Goal: Task Accomplishment & Management: Use online tool/utility

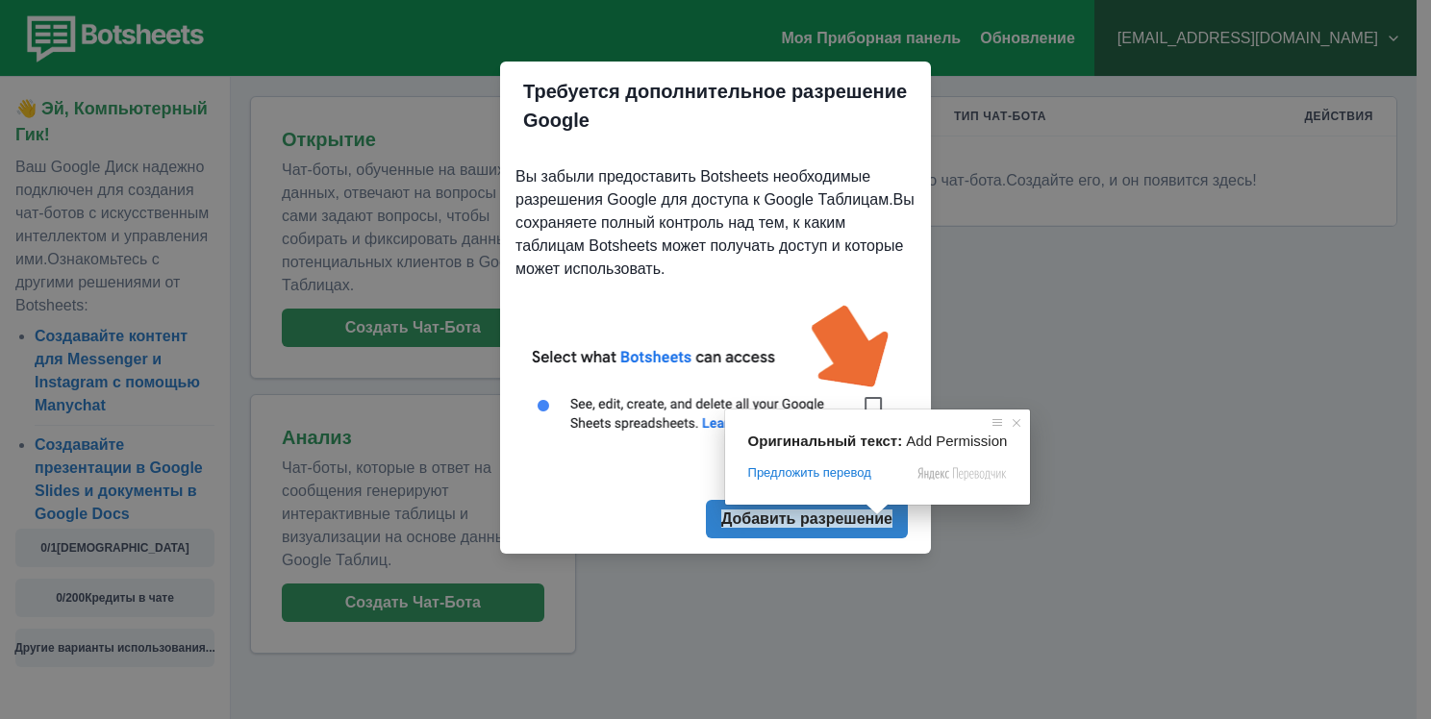
click at [871, 511] on span at bounding box center [877, 510] width 25 height 12
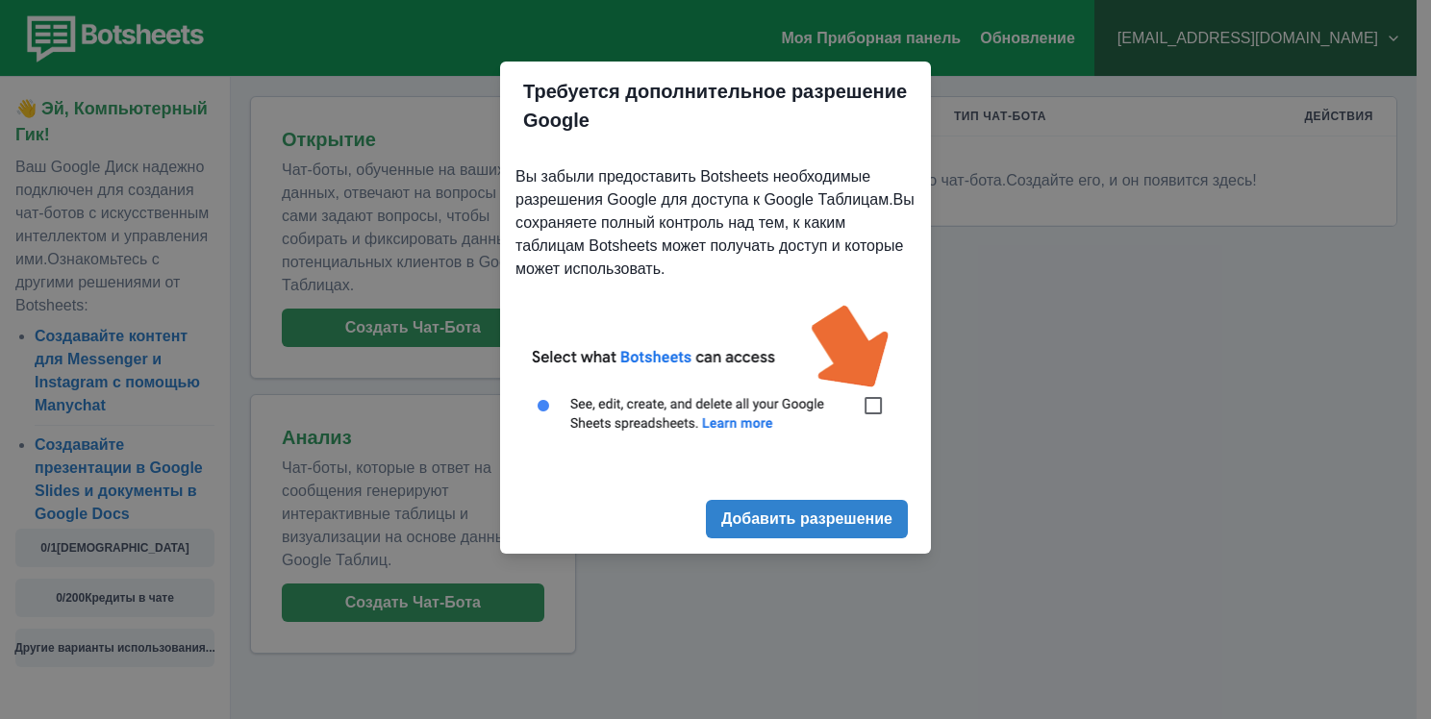
click at [874, 401] on img at bounding box center [716, 379] width 400 height 181
drag, startPoint x: 872, startPoint y: 408, endPoint x: 867, endPoint y: 458, distance: 50.3
click at [872, 409] on img at bounding box center [716, 379] width 400 height 181
click at [861, 515] on ya-tr-span "Добавить разрешение" at bounding box center [806, 519] width 171 height 18
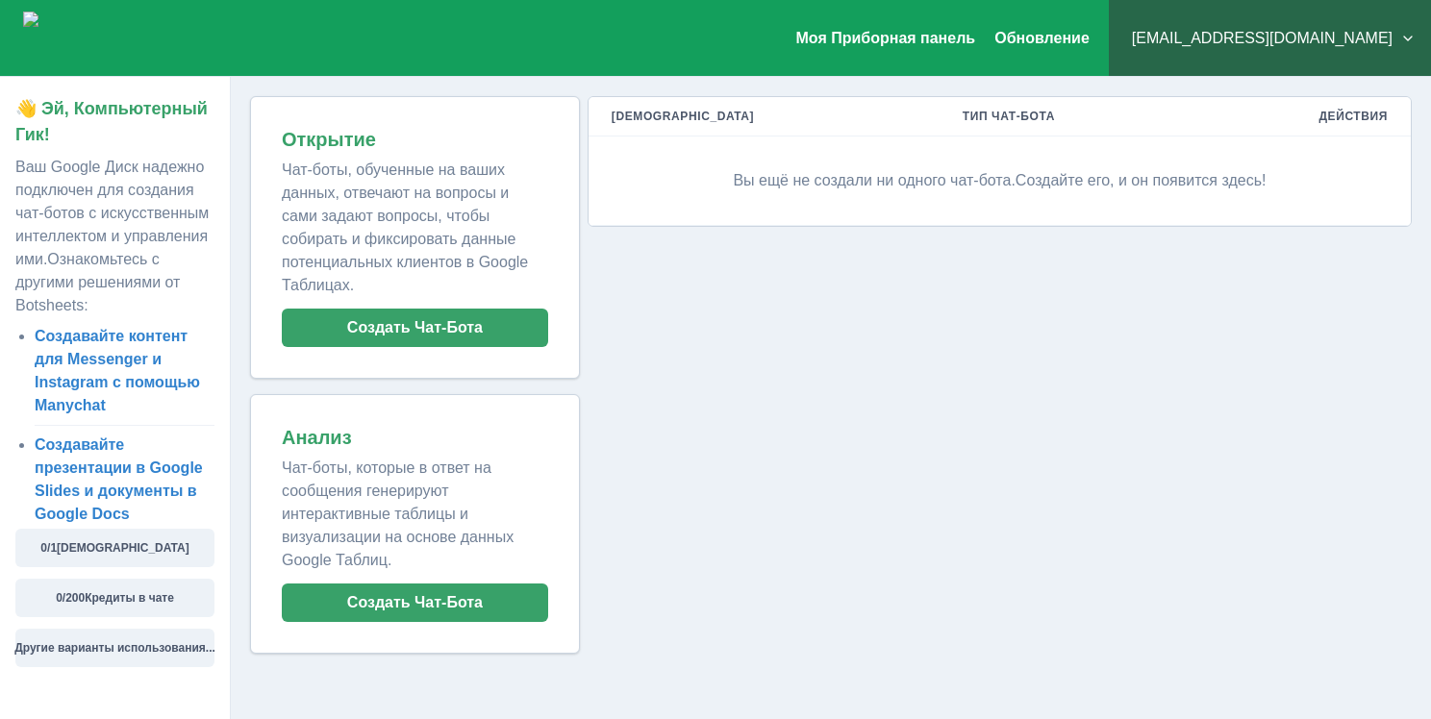
click at [879, 435] on div "Мои Чат-боты Тип [DEMOGRAPHIC_DATA] Действия Вы ещё не создали ни одного чат-бо…" at bounding box center [996, 375] width 832 height 558
click at [504, 309] on button "Создать Чат-Бота" at bounding box center [415, 328] width 266 height 38
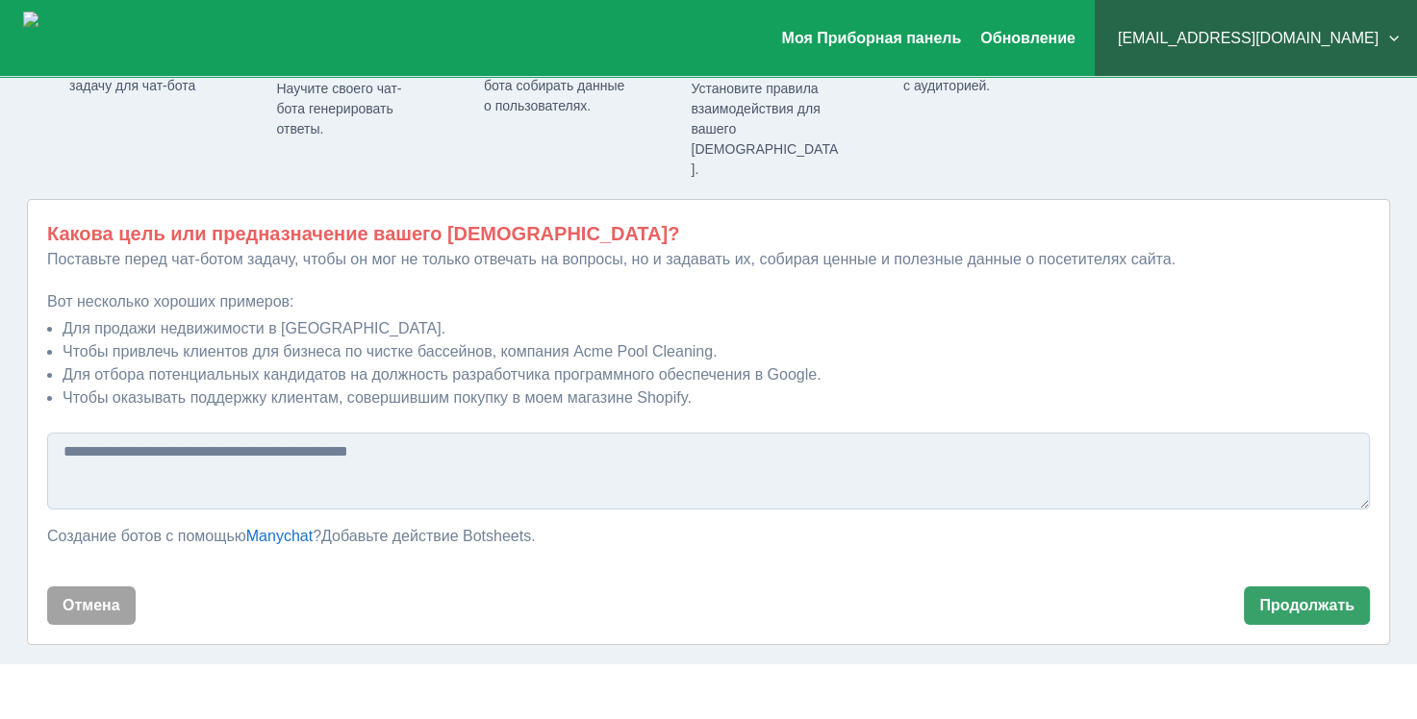
scroll to position [136, 0]
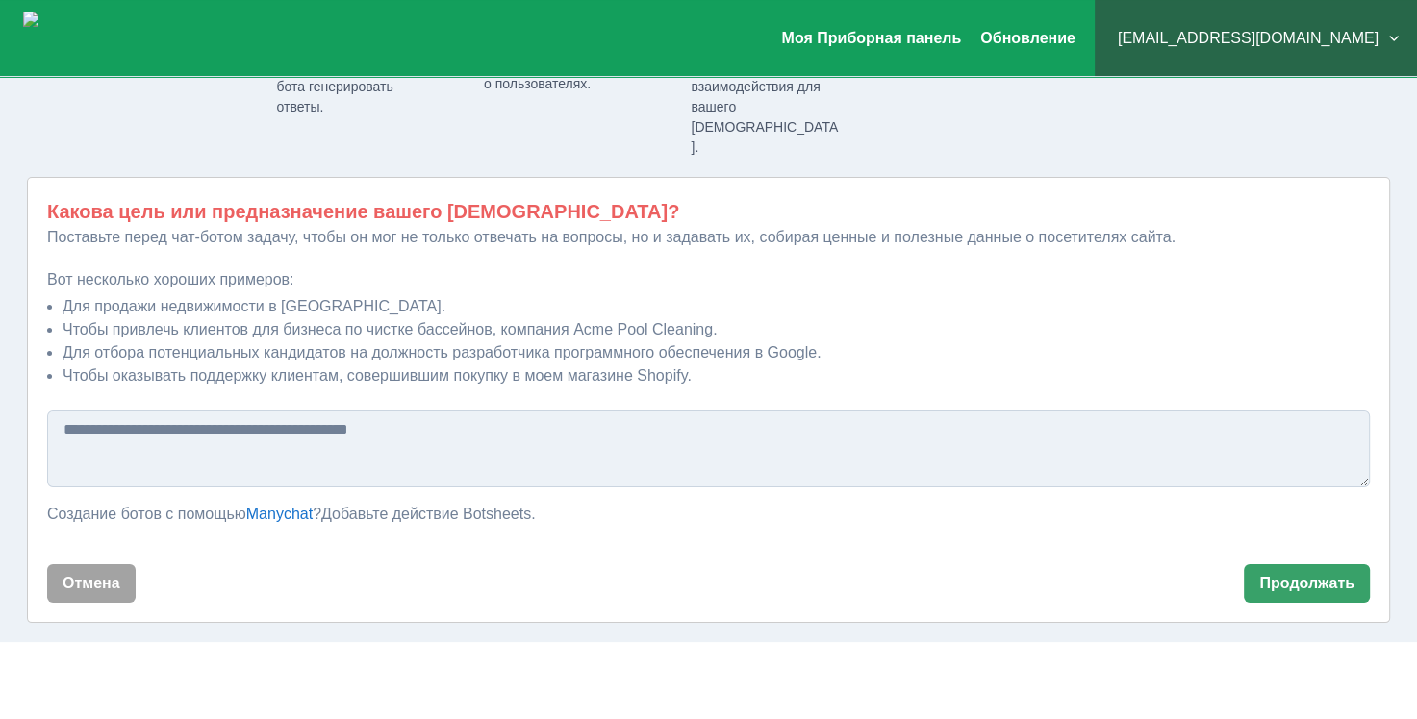
click at [206, 414] on textarea at bounding box center [708, 449] width 1323 height 77
type textarea "*"
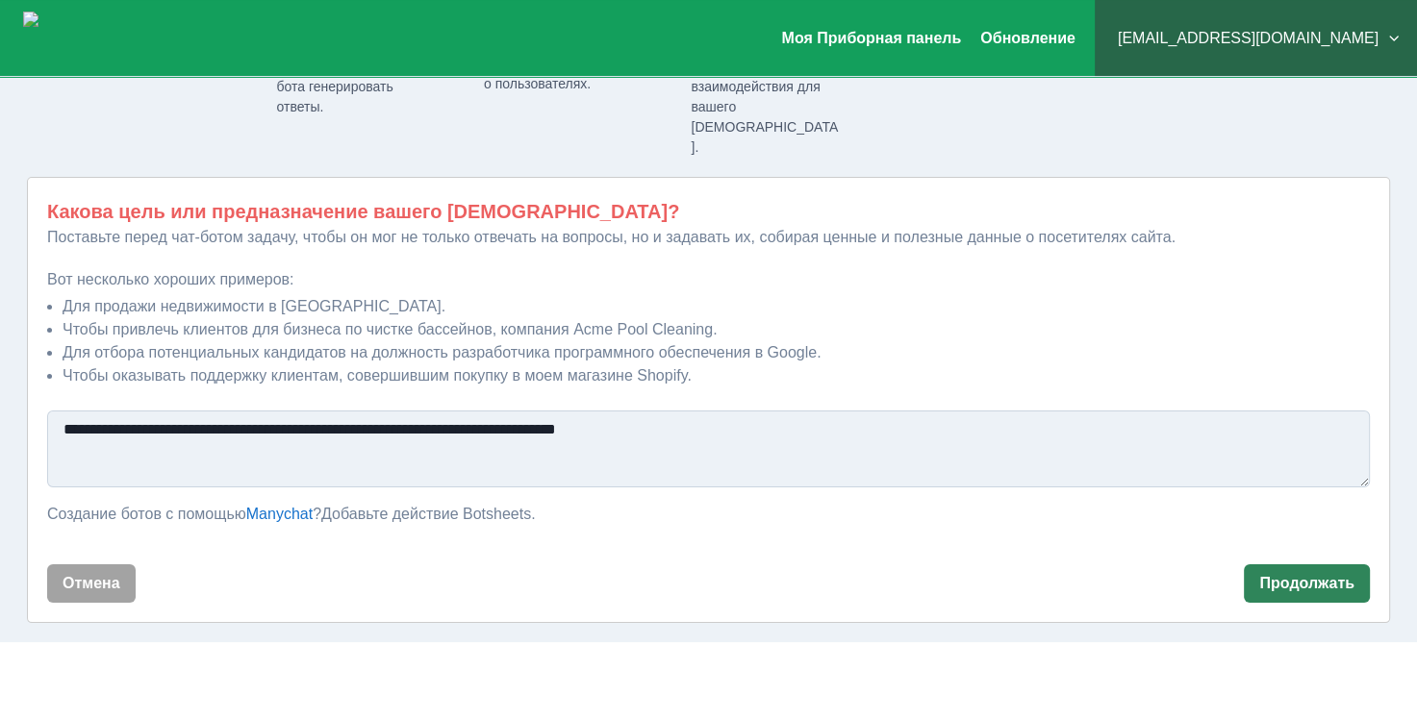
type textarea "**********"
click at [1292, 574] on ya-tr-span "Продолжать" at bounding box center [1306, 583] width 95 height 18
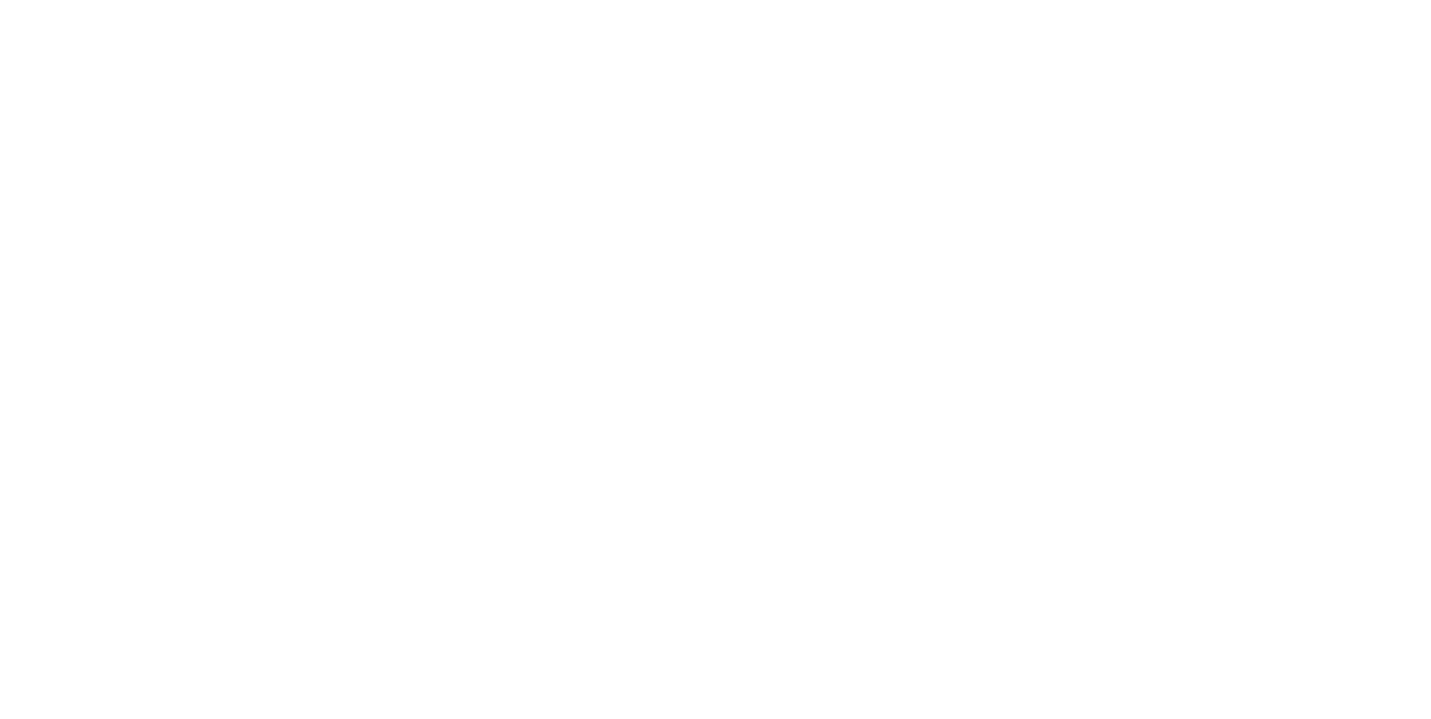
scroll to position [0, 0]
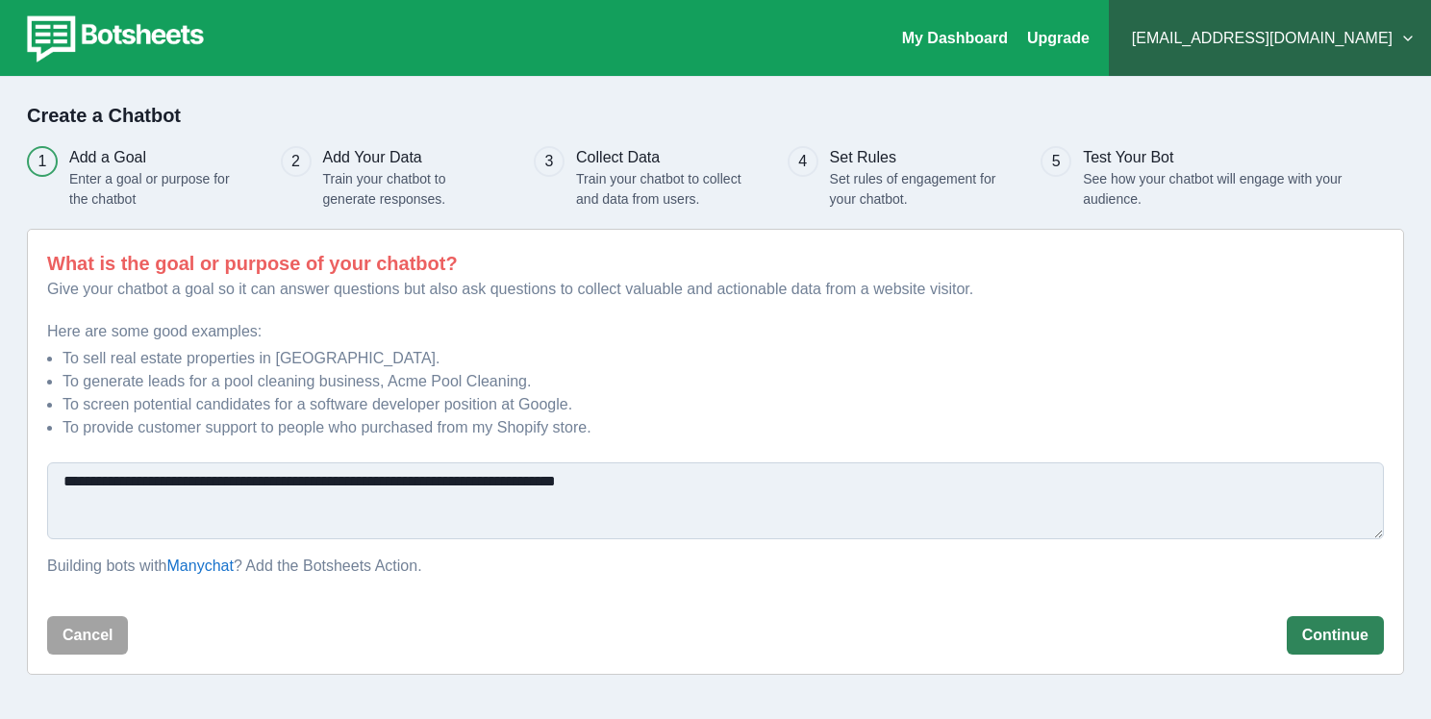
click at [1321, 638] on button "Continue" at bounding box center [1335, 636] width 97 height 38
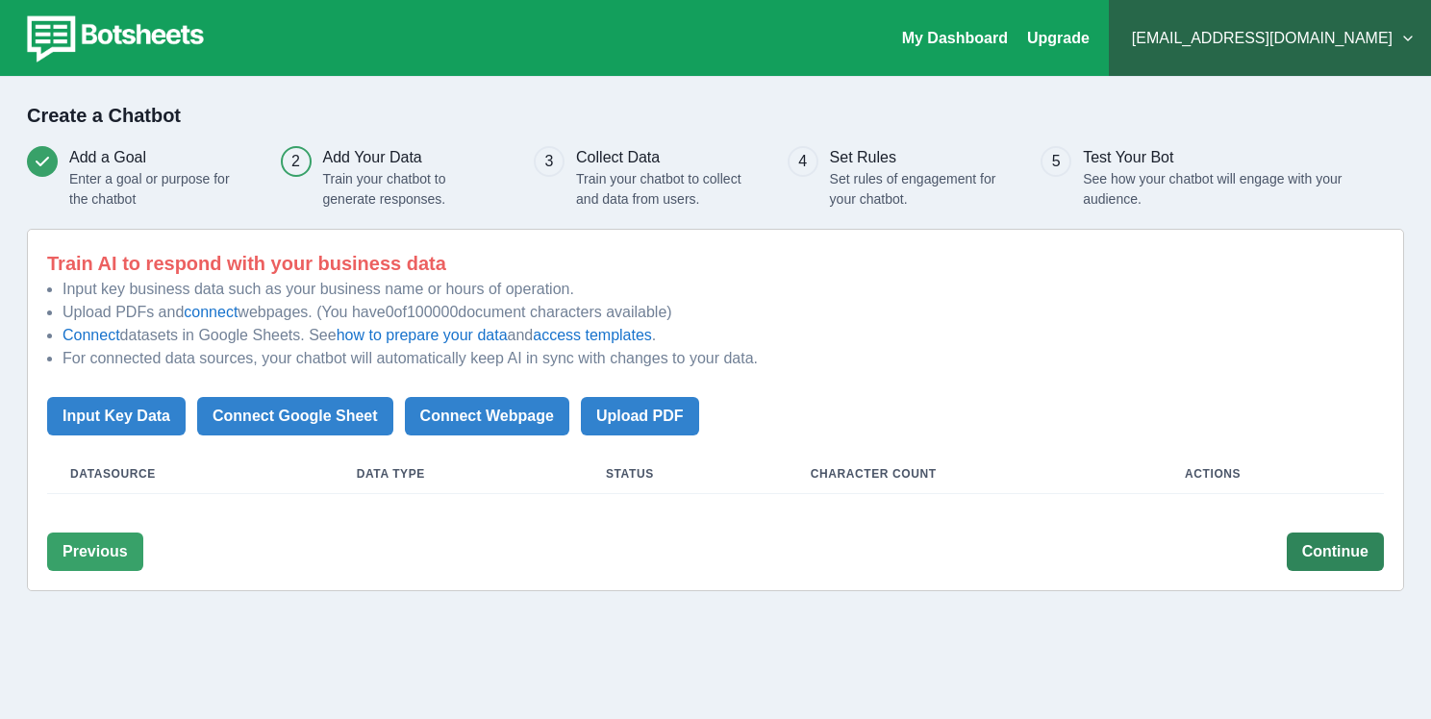
click at [1325, 562] on button "Continue" at bounding box center [1335, 552] width 97 height 38
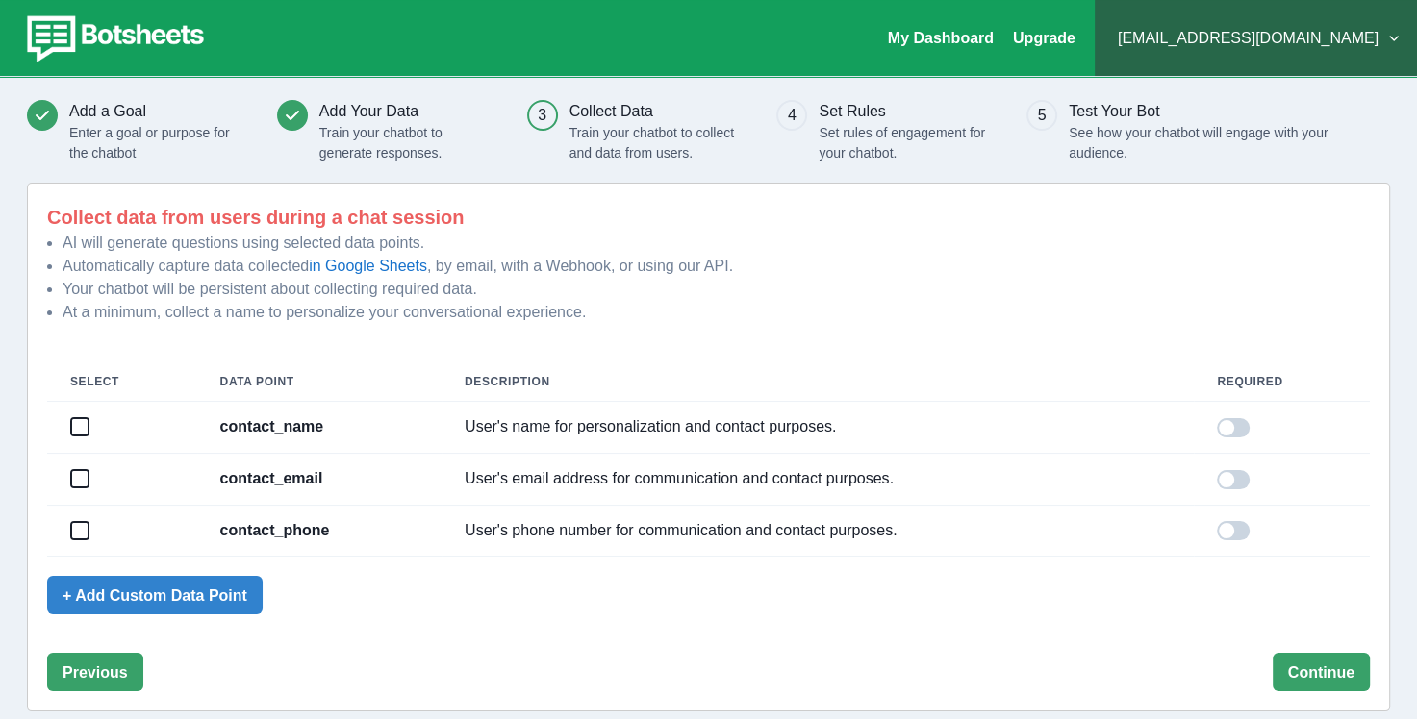
scroll to position [70, 0]
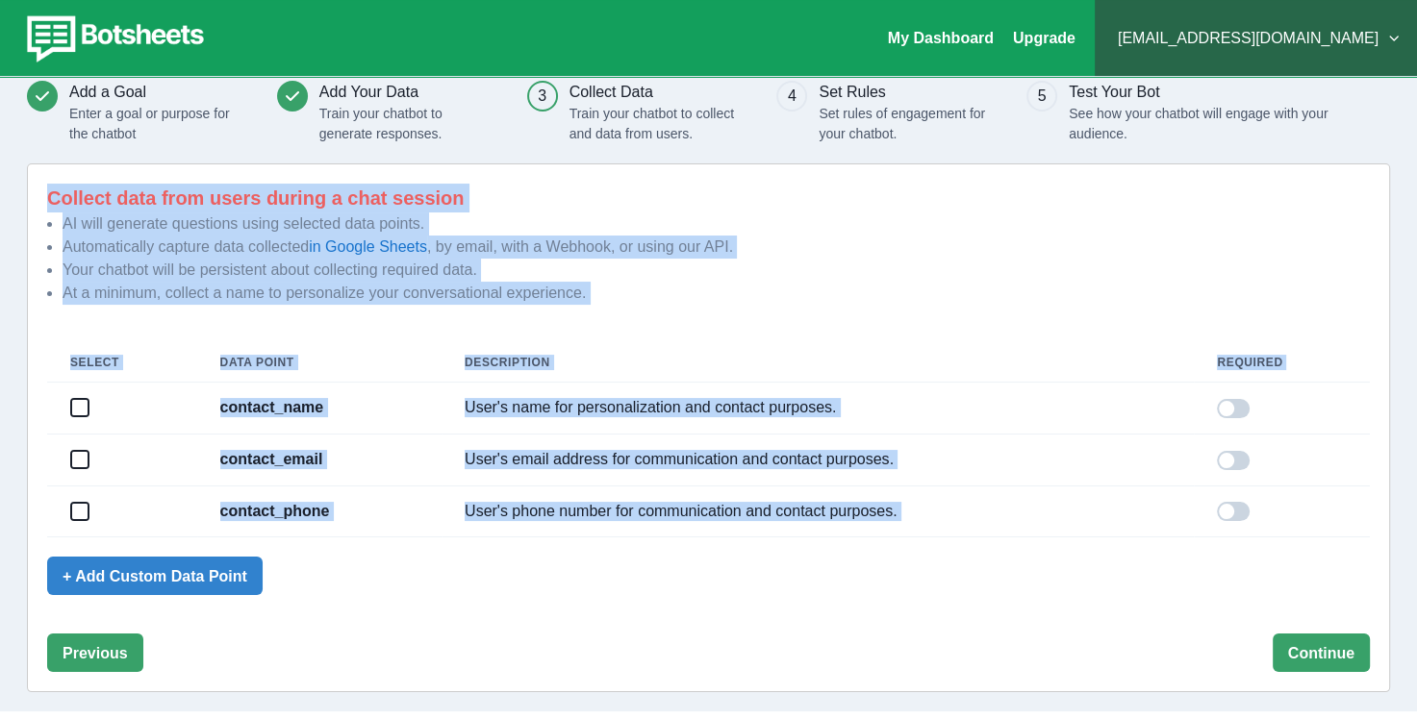
drag, startPoint x: 35, startPoint y: 191, endPoint x: 954, endPoint y: 635, distance: 1020.9
click at [954, 637] on div "Collect data from users during a chat session AI will generate questions using …" at bounding box center [708, 428] width 1363 height 529
click at [812, 610] on div "Collect data from users during a chat session AI will generate questions using …" at bounding box center [708, 428] width 1323 height 489
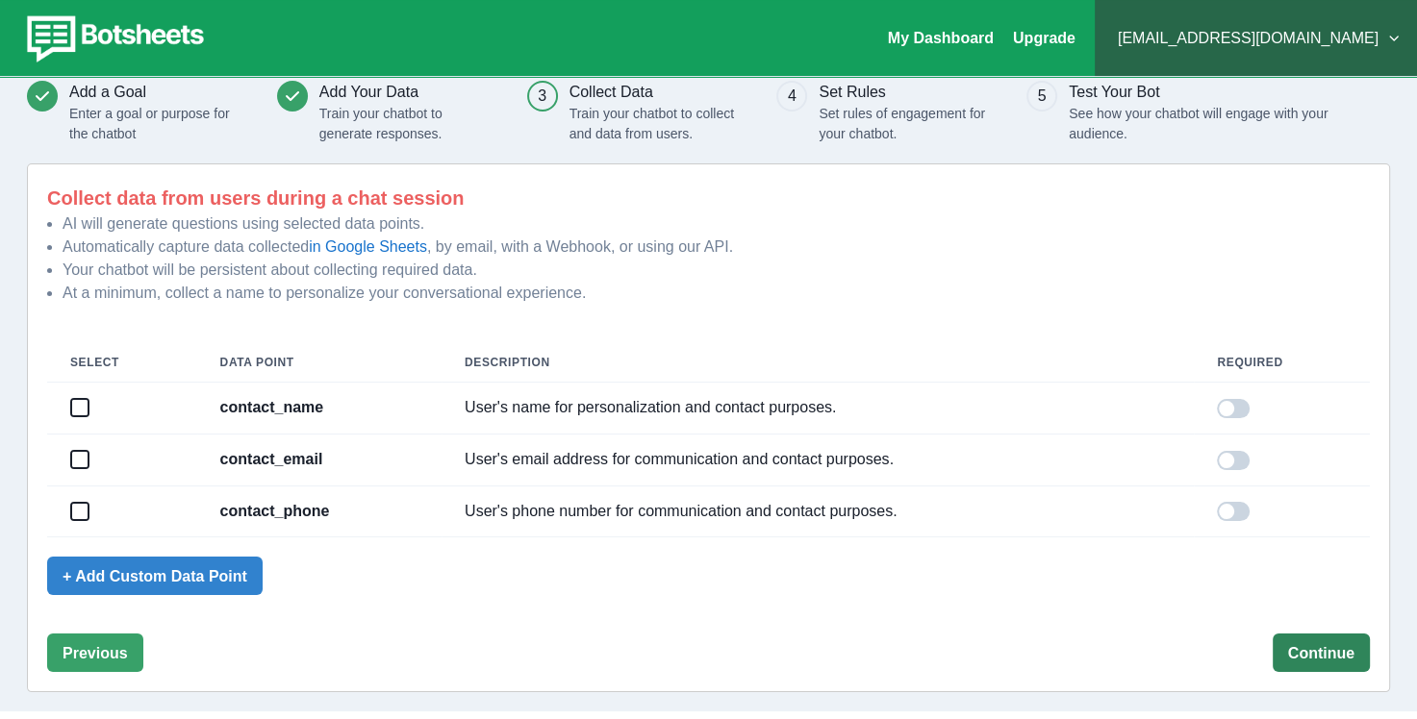
click at [1359, 650] on button "Continue" at bounding box center [1321, 653] width 97 height 38
drag, startPoint x: 82, startPoint y: 404, endPoint x: 76, endPoint y: 429, distance: 25.7
click at [82, 405] on span at bounding box center [79, 407] width 15 height 15
drag, startPoint x: 73, startPoint y: 443, endPoint x: 83, endPoint y: 481, distance: 38.7
click at [73, 444] on td at bounding box center [122, 460] width 150 height 52
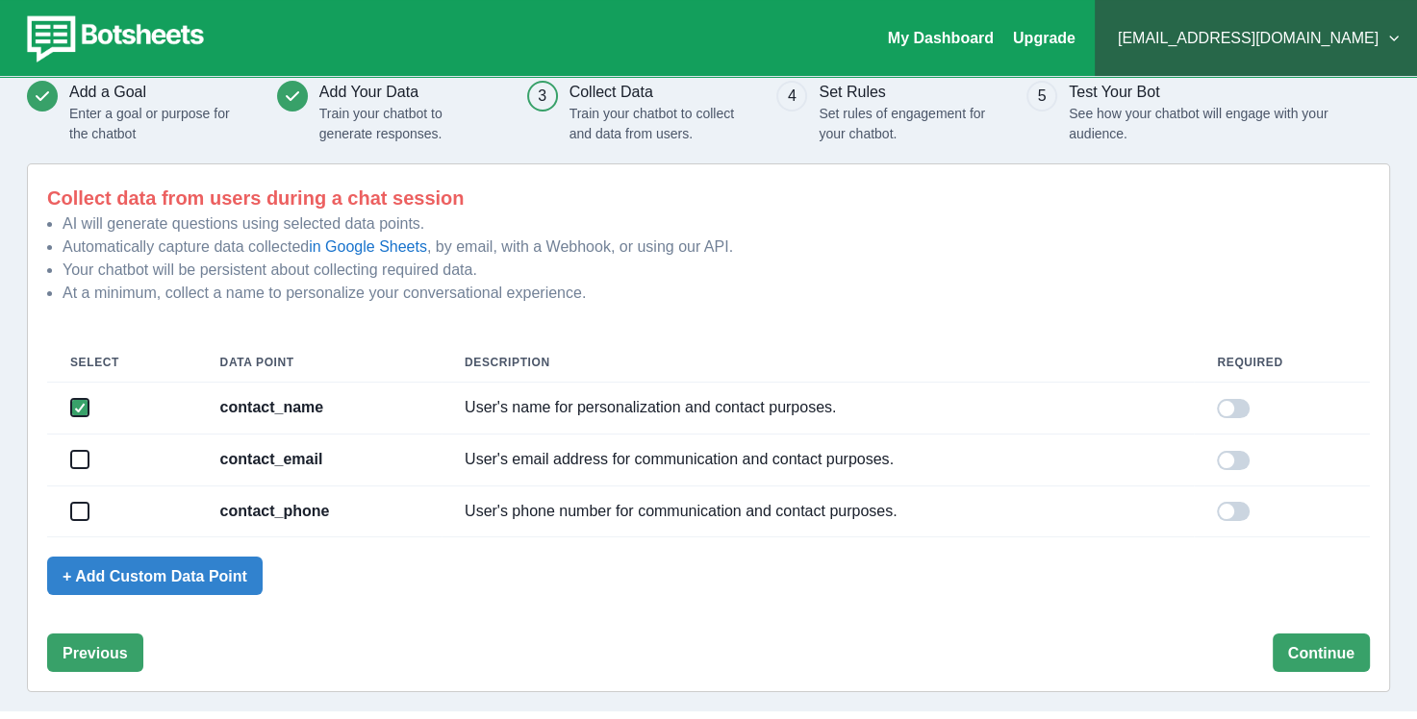
drag, startPoint x: 85, startPoint y: 489, endPoint x: 71, endPoint y: 511, distance: 25.9
click at [85, 492] on td at bounding box center [122, 512] width 150 height 52
click at [72, 512] on span at bounding box center [79, 511] width 15 height 15
click at [86, 467] on td at bounding box center [122, 460] width 150 height 52
drag, startPoint x: 88, startPoint y: 455, endPoint x: 273, endPoint y: 497, distance: 190.4
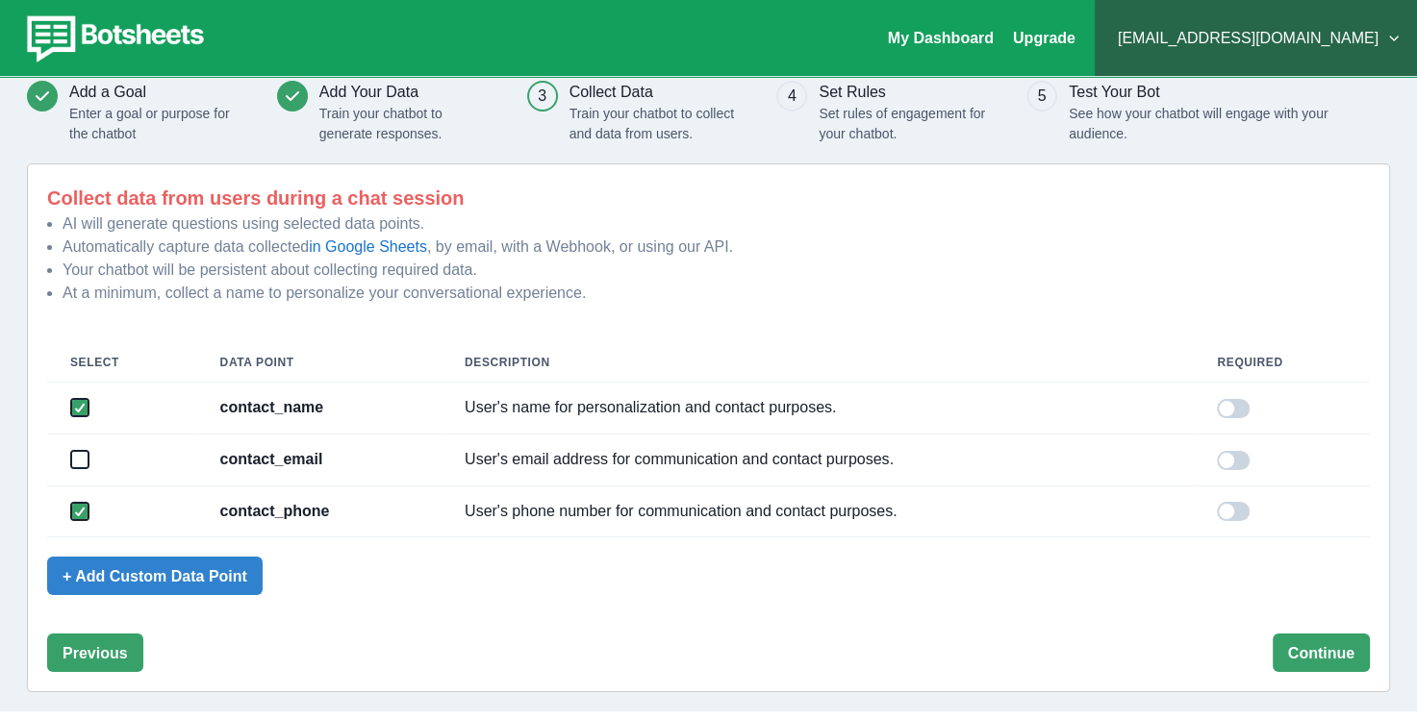
click at [88, 454] on td at bounding box center [122, 460] width 150 height 52
click at [78, 454] on span at bounding box center [79, 459] width 15 height 15
click at [1308, 666] on button "Continue" at bounding box center [1321, 653] width 97 height 38
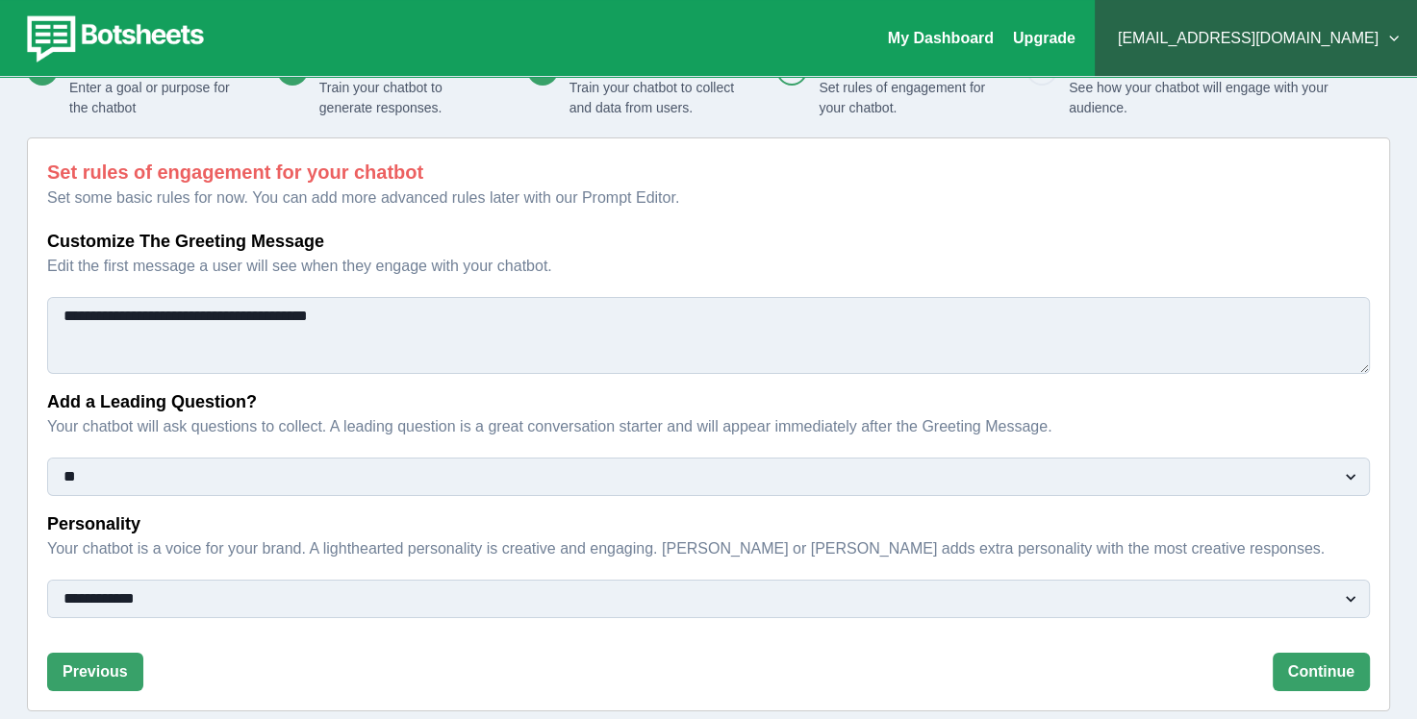
scroll to position [110, 0]
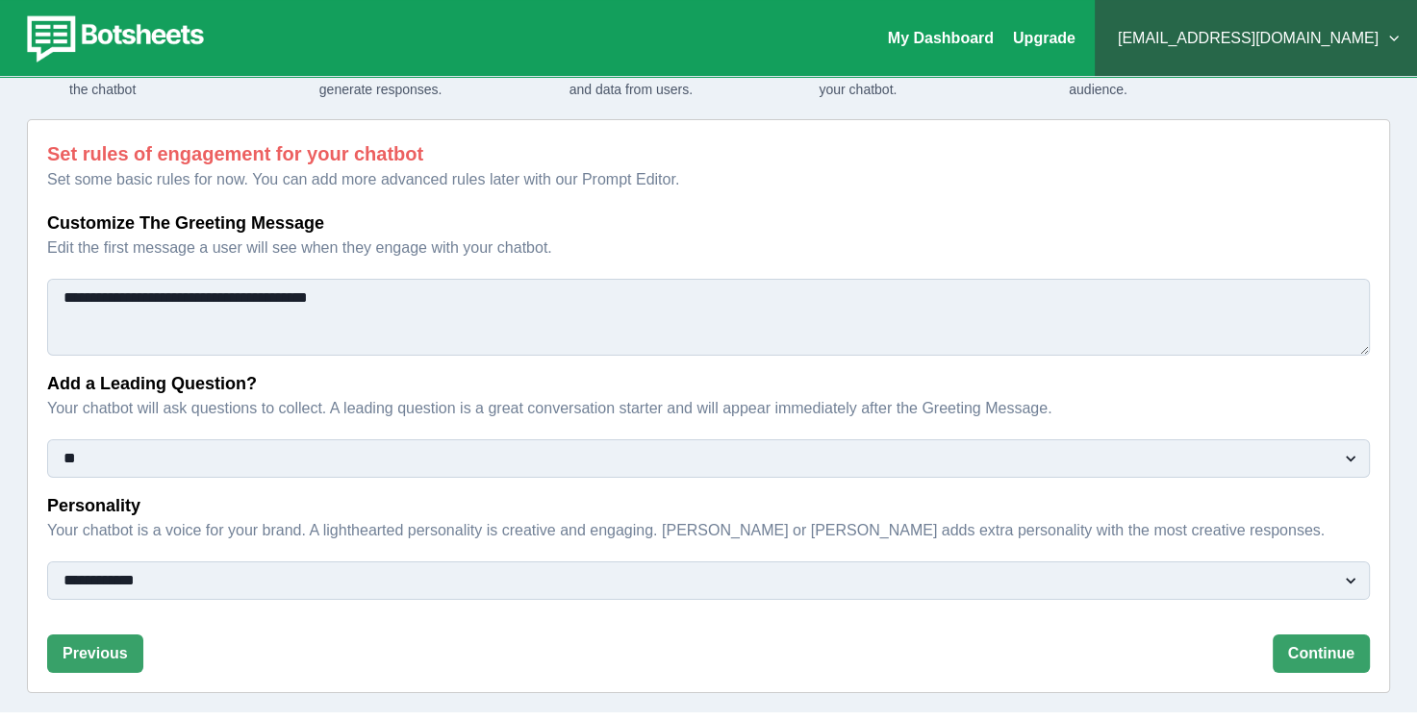
click at [335, 303] on textarea "**********" at bounding box center [708, 317] width 1323 height 77
click at [1305, 654] on button "Continue" at bounding box center [1321, 654] width 97 height 38
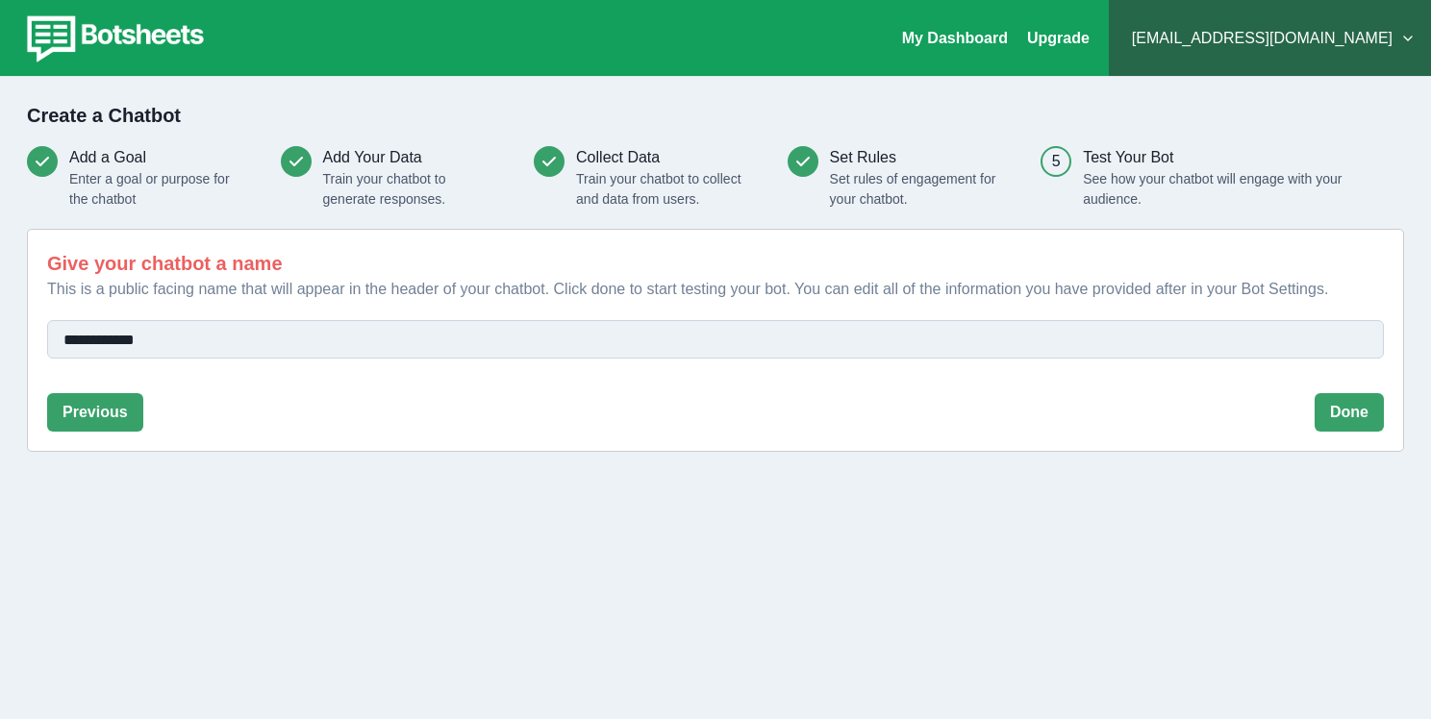
click at [289, 353] on input "**********" at bounding box center [715, 339] width 1337 height 38
click at [1337, 427] on button "Done" at bounding box center [1349, 412] width 69 height 38
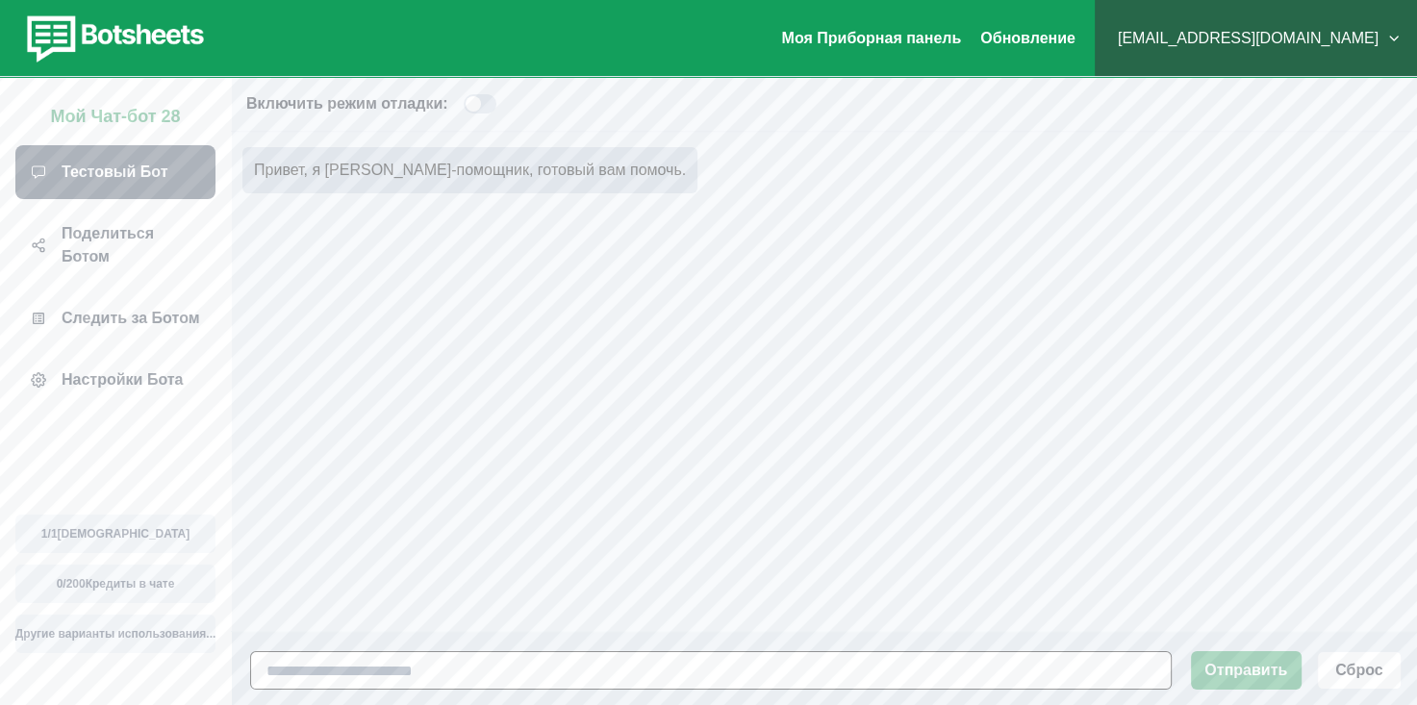
click at [445, 690] on input at bounding box center [710, 670] width 921 height 38
type input "******"
click at [482, 105] on span at bounding box center [480, 103] width 33 height 19
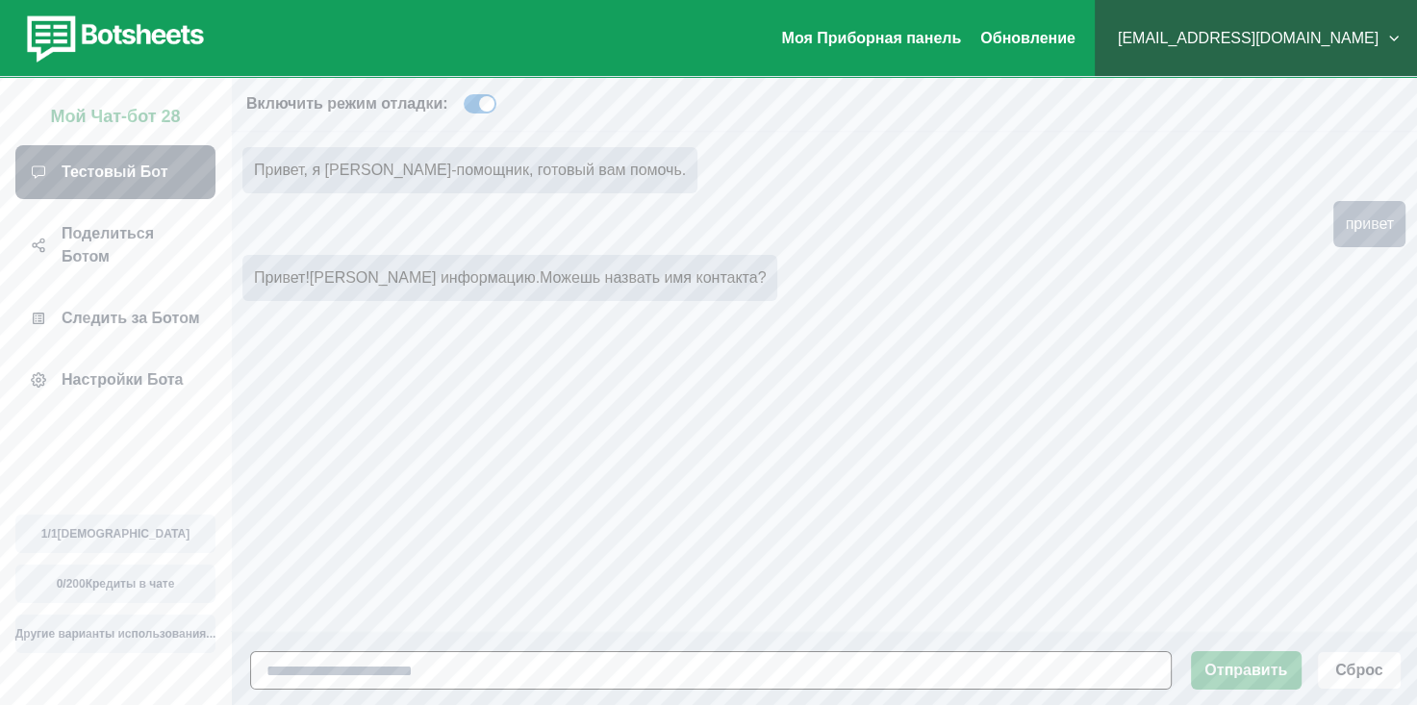
click at [591, 685] on input at bounding box center [710, 670] width 921 height 38
type input "**********"
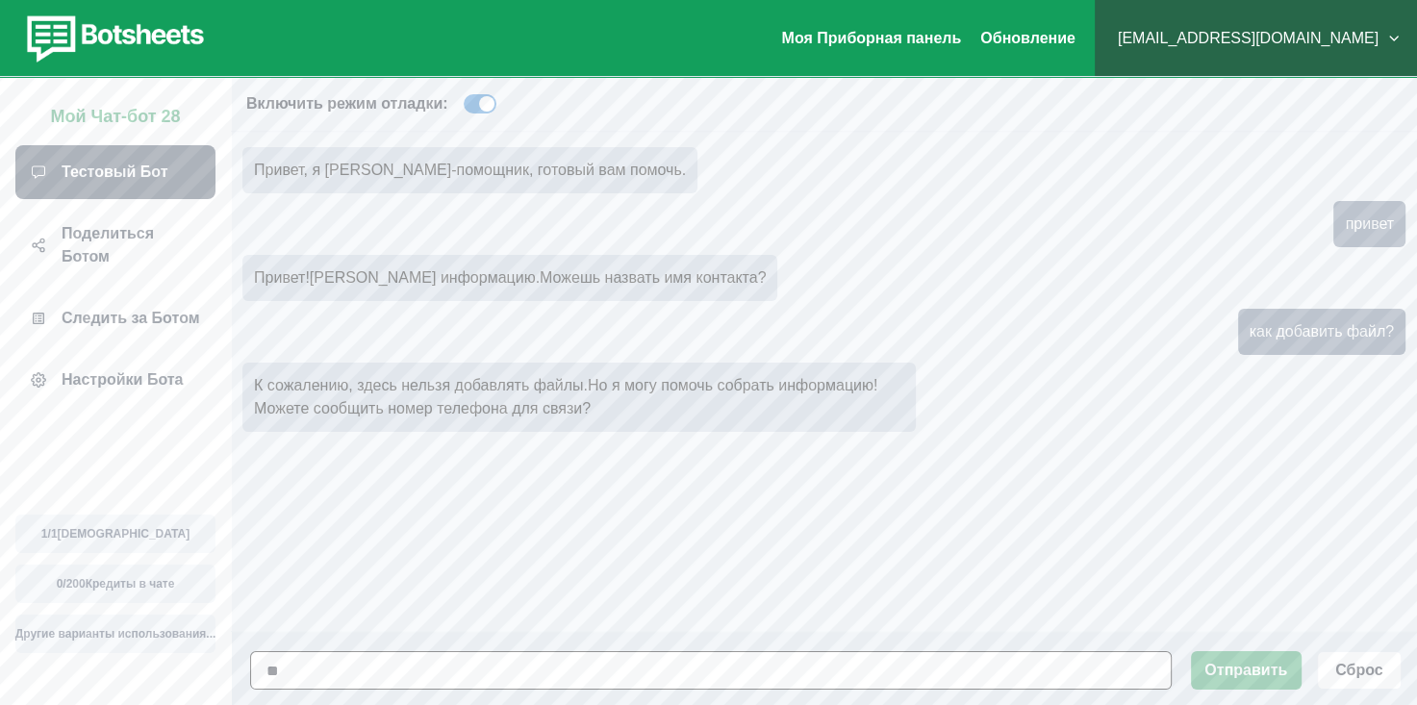
type input "***"
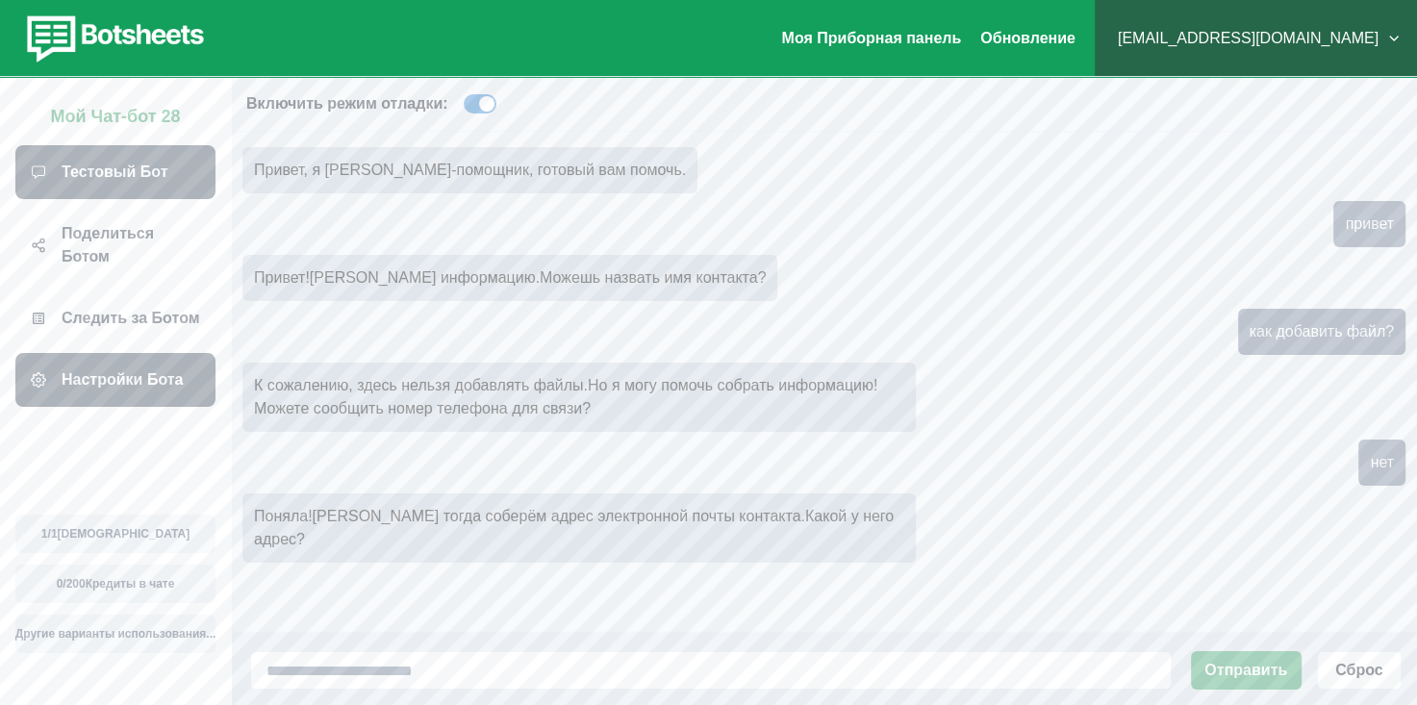
click at [119, 371] on ya-tr-span "Настройки Бота" at bounding box center [122, 379] width 121 height 16
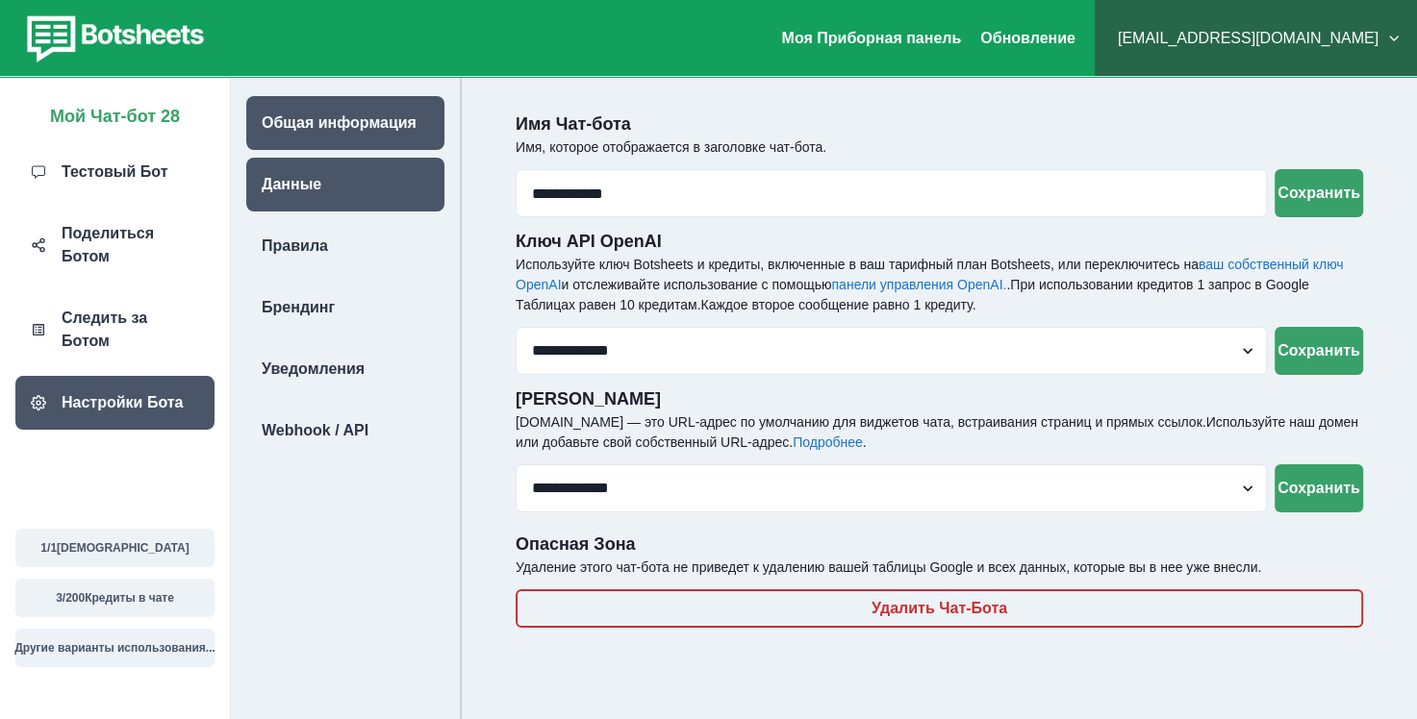
click at [327, 176] on div "Данные" at bounding box center [345, 185] width 198 height 54
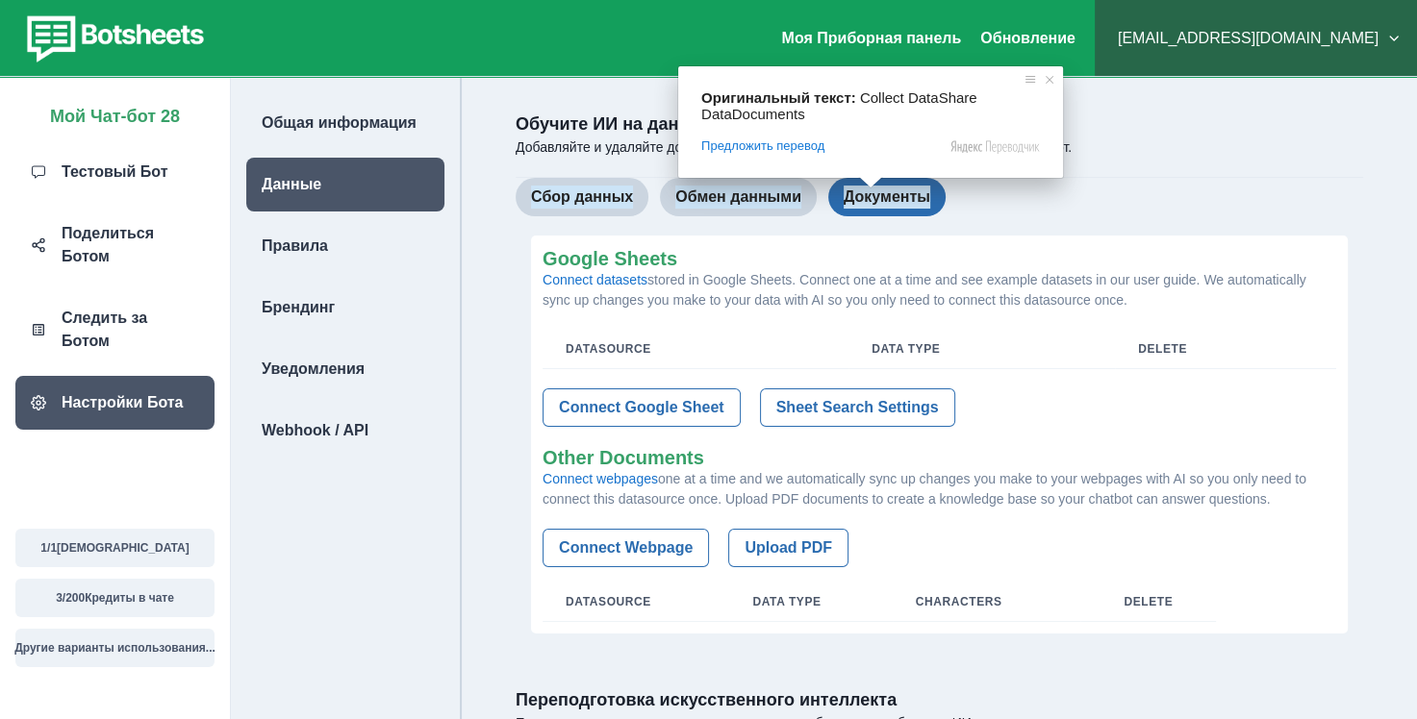
click at [878, 197] on ya-tr-span "Документы" at bounding box center [887, 197] width 87 height 23
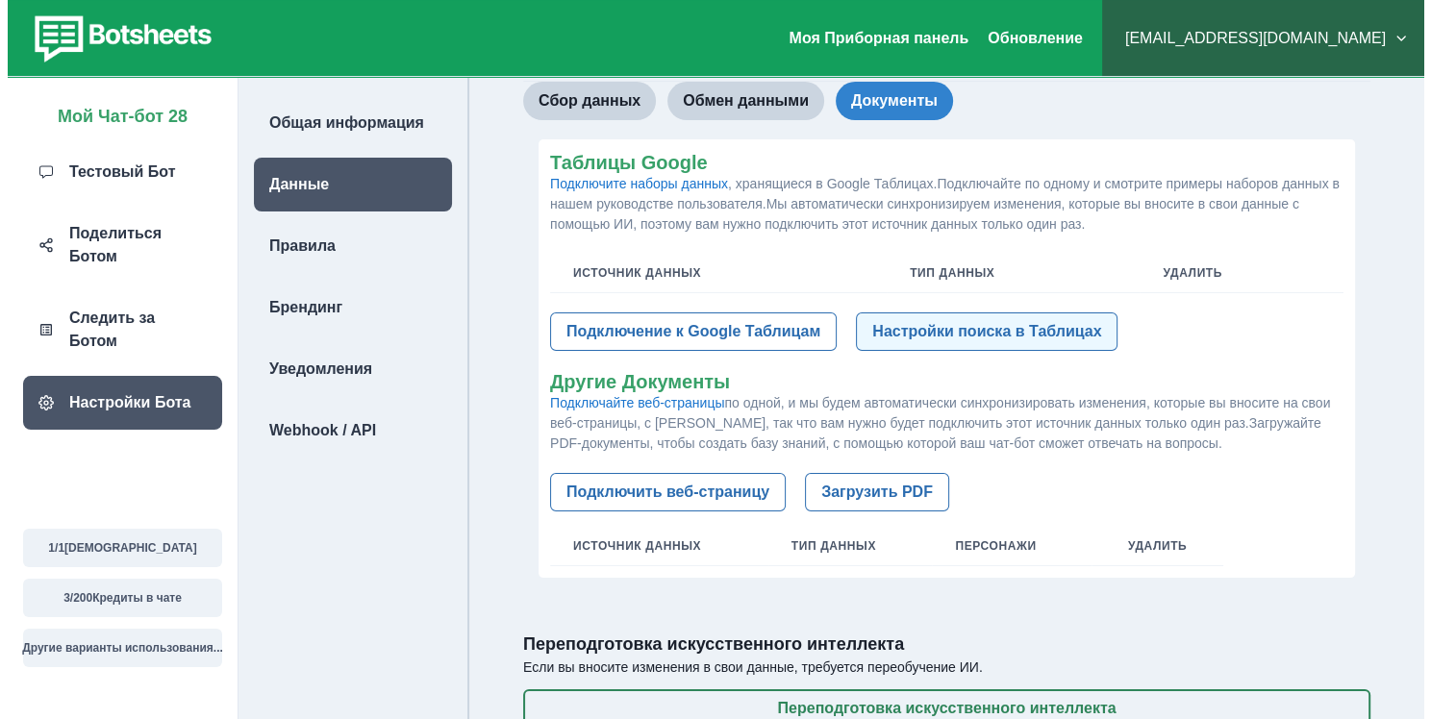
scroll to position [158, 0]
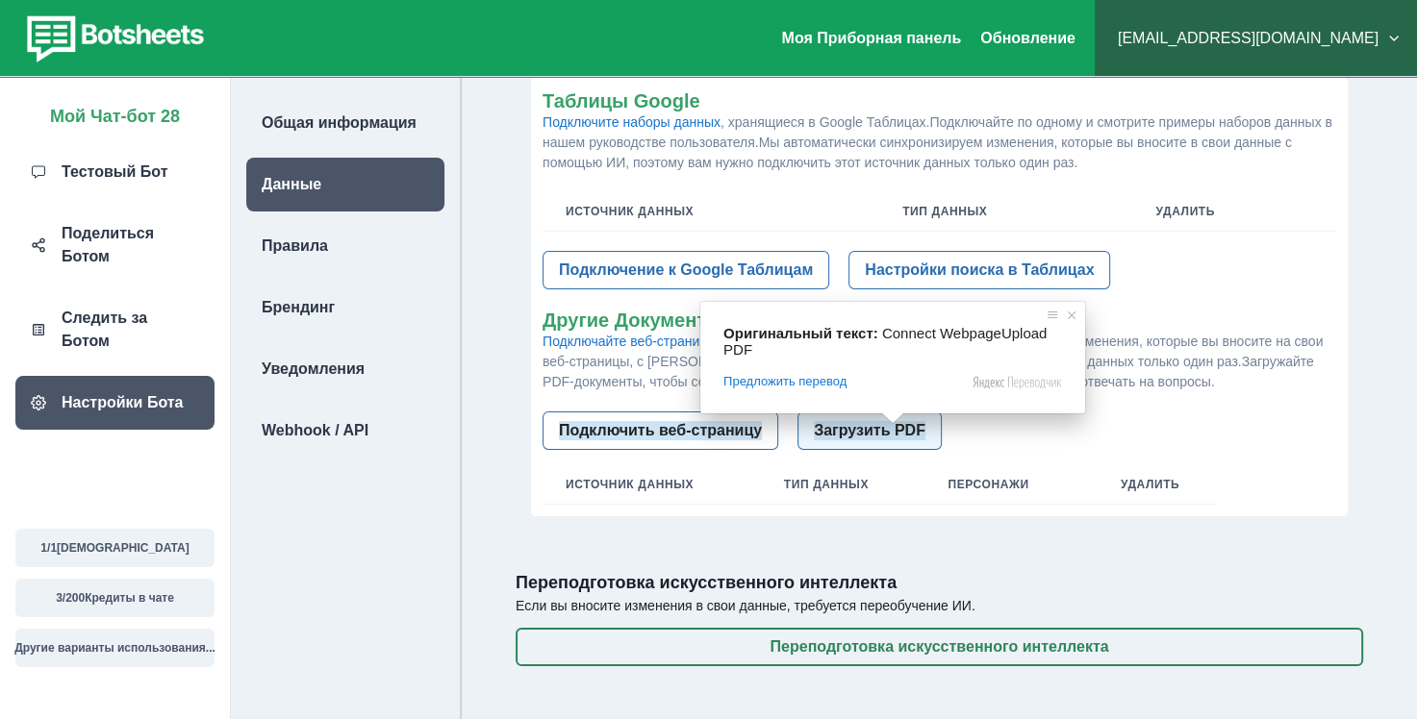
click at [854, 431] on ya-tr-span "Загрузить PDF" at bounding box center [870, 430] width 112 height 18
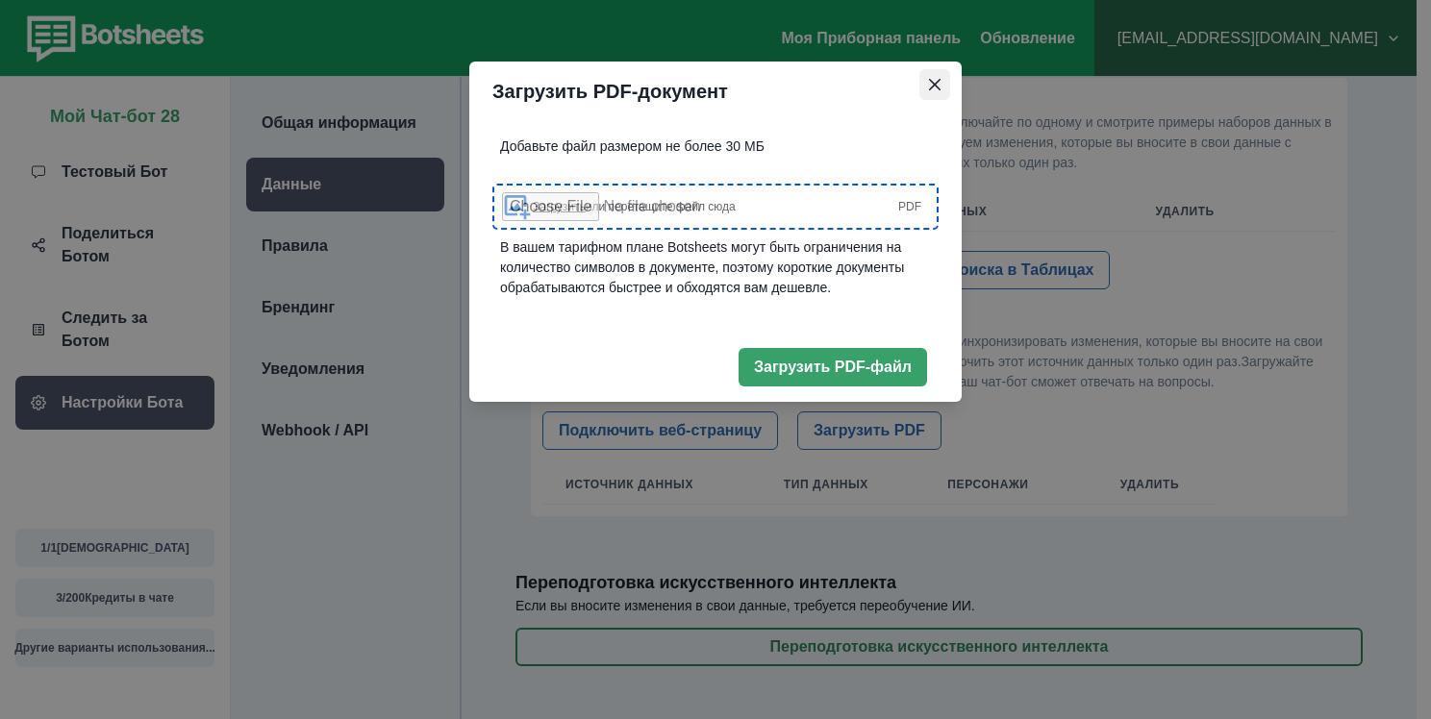
click at [930, 88] on icon "Закрыть" at bounding box center [935, 85] width 12 height 12
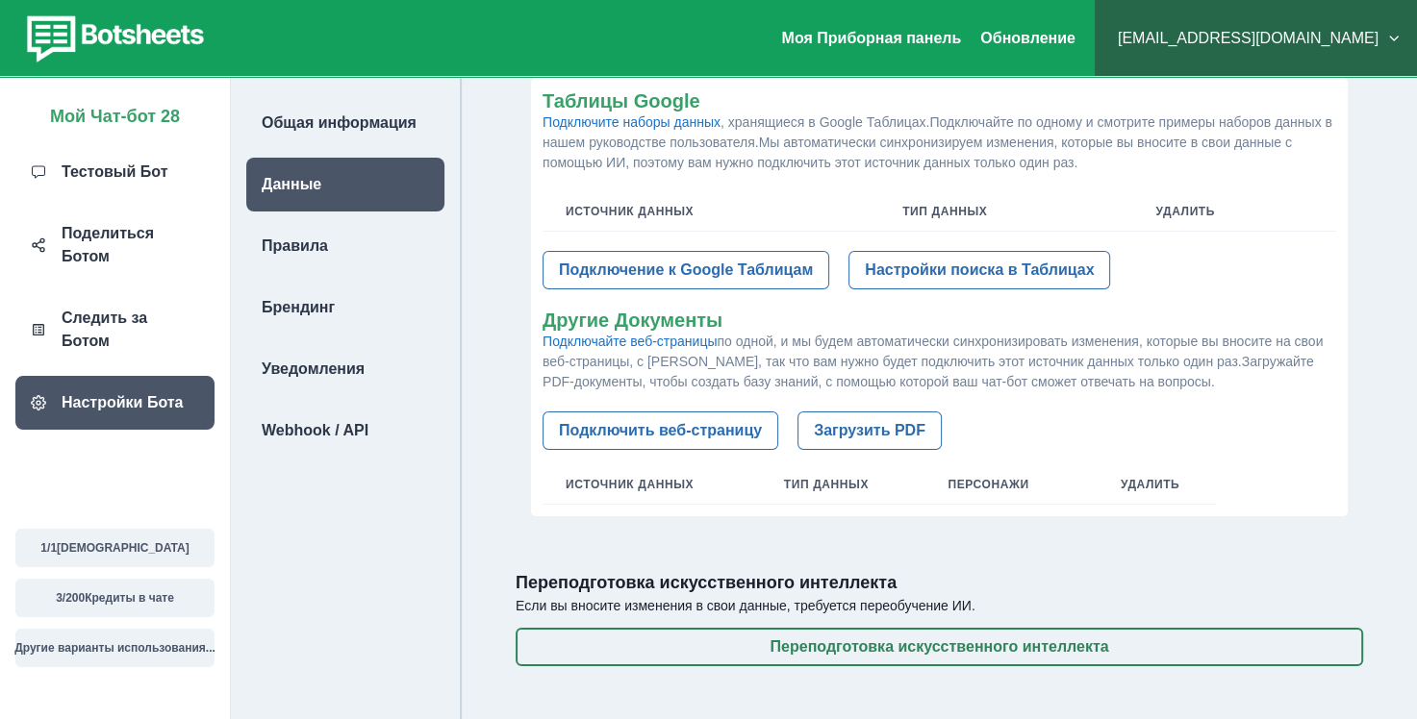
drag, startPoint x: 945, startPoint y: 319, endPoint x: 955, endPoint y: 301, distance: 21.1
click at [946, 320] on h2 "Другие Документы" at bounding box center [940, 320] width 794 height 23
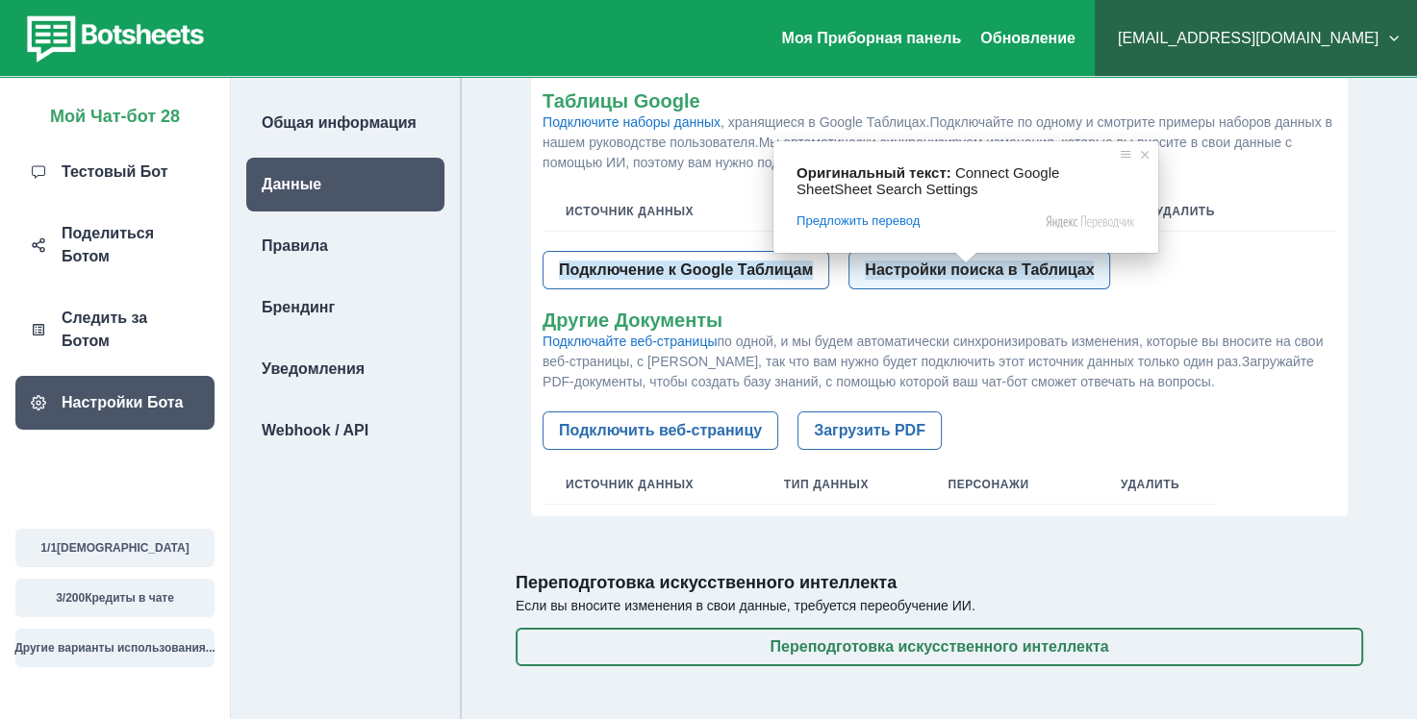
click at [968, 264] on span at bounding box center [965, 258] width 25 height 12
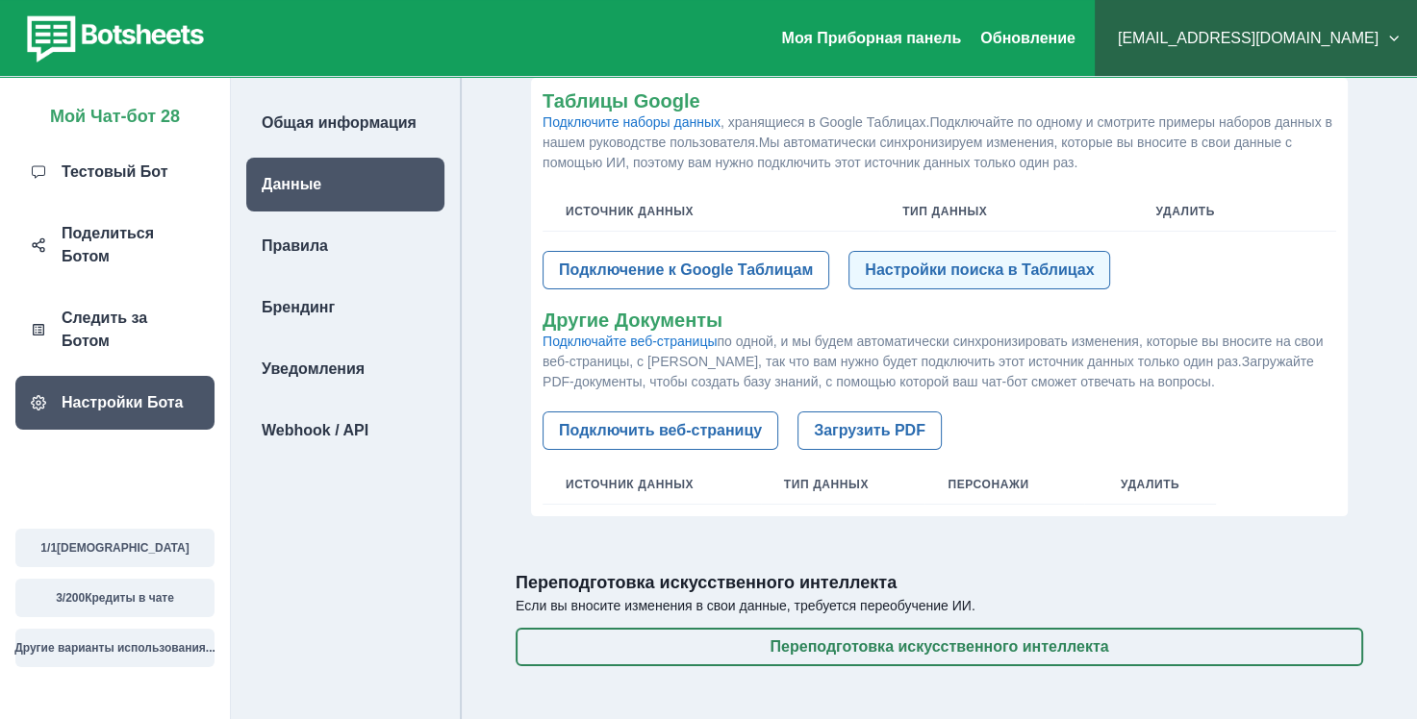
click at [1000, 266] on ya-tr-span "Настройки поиска в Таблицах" at bounding box center [979, 270] width 229 height 18
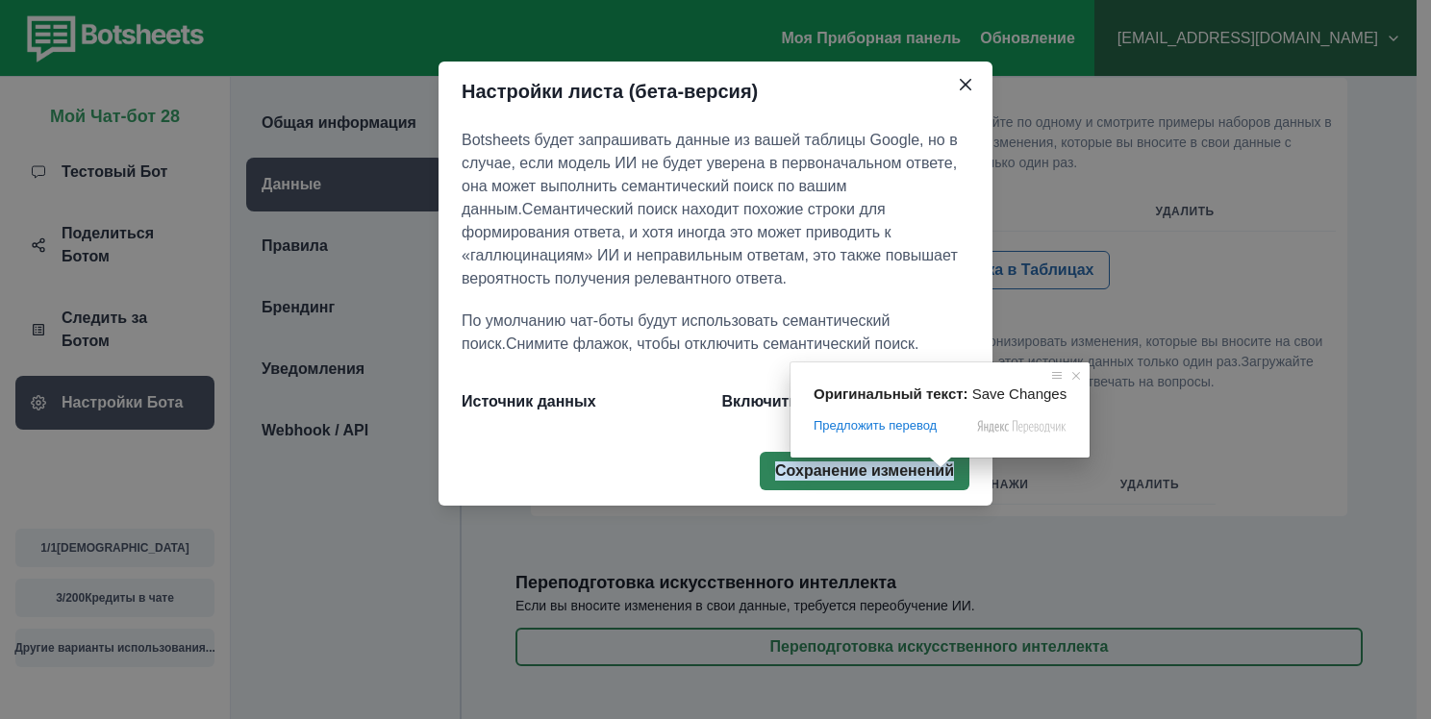
click at [896, 473] on ya-tr-span "Сохранение изменений" at bounding box center [864, 471] width 179 height 18
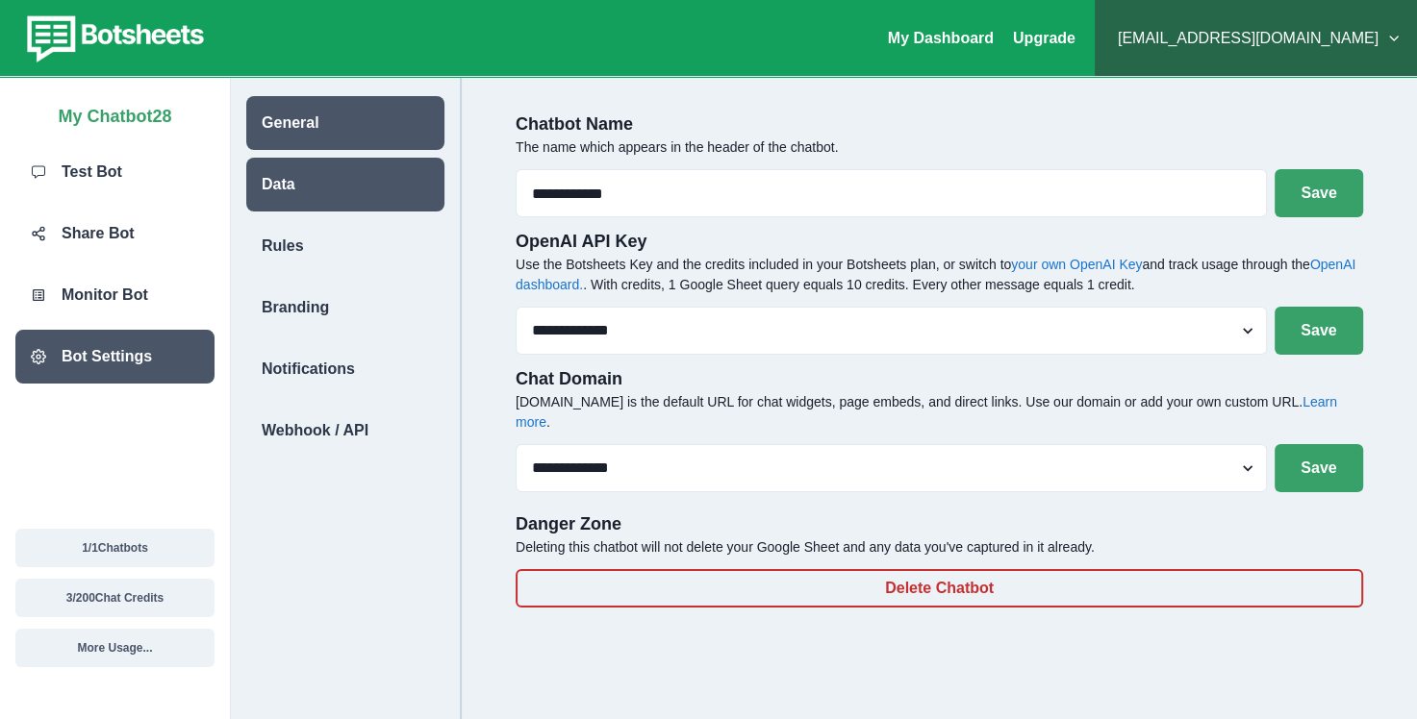
click at [335, 189] on div "Data" at bounding box center [345, 185] width 198 height 54
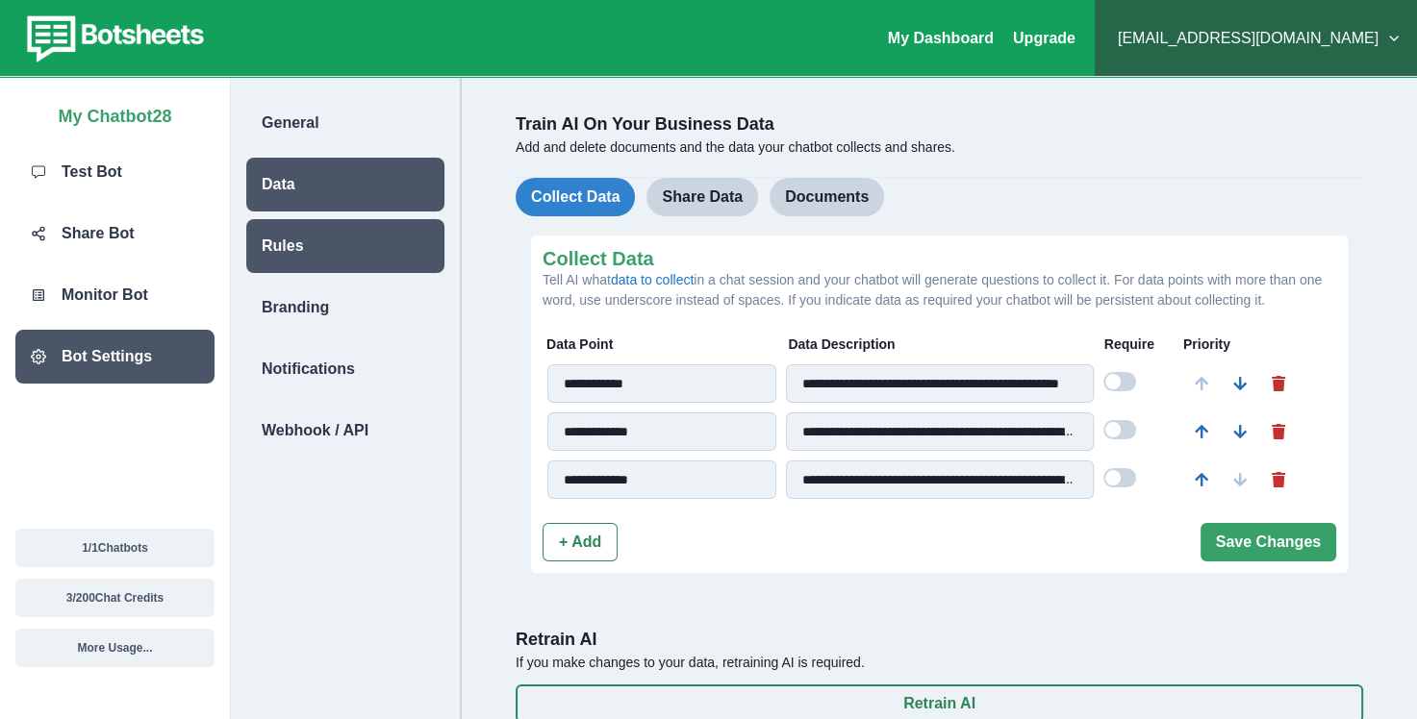
click at [321, 246] on div "Rules" at bounding box center [345, 246] width 198 height 54
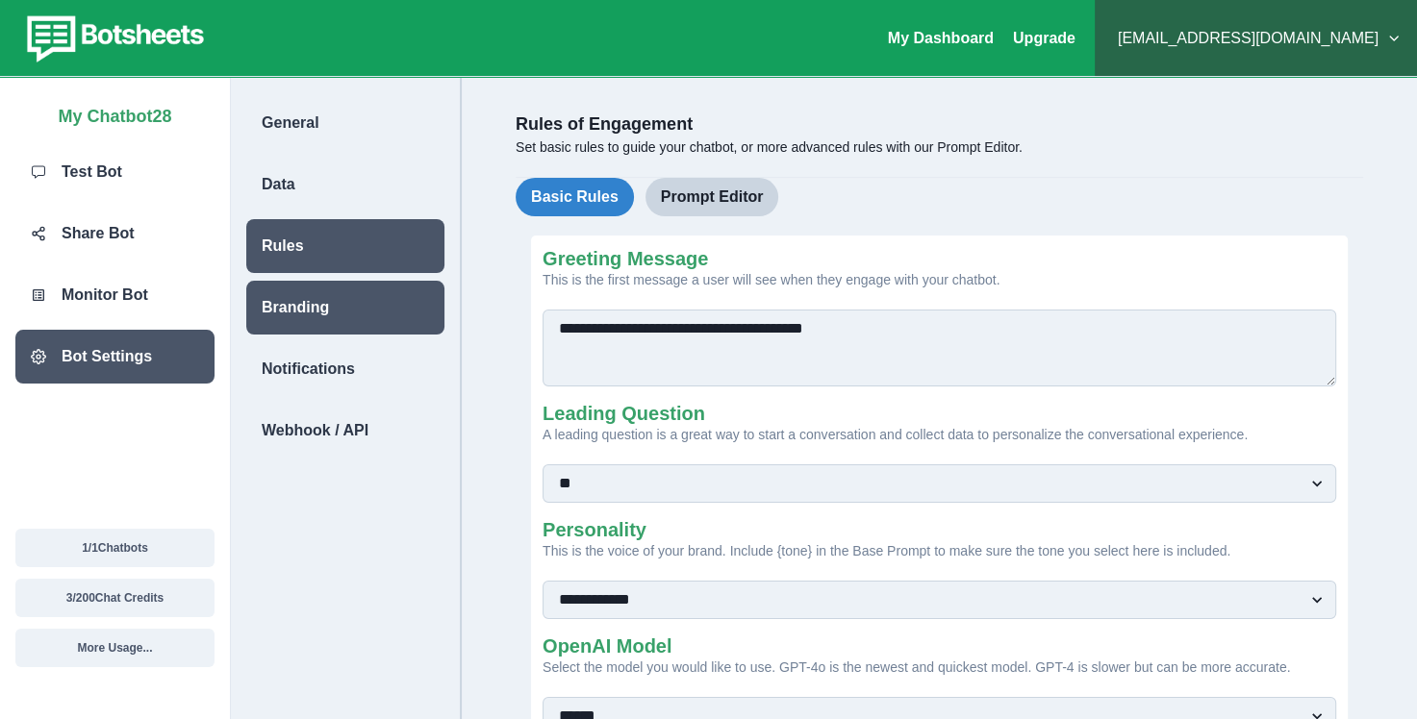
click at [321, 313] on p "Branding" at bounding box center [295, 307] width 67 height 23
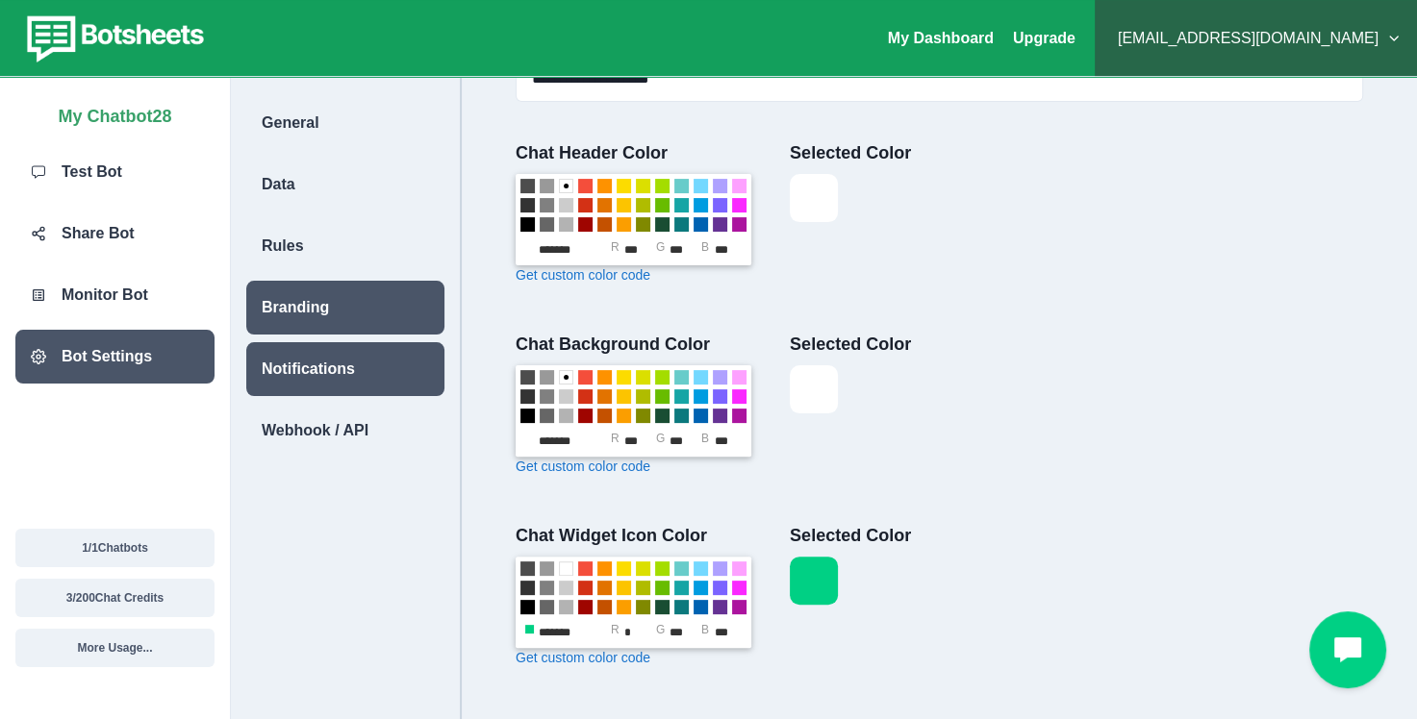
scroll to position [48, 0]
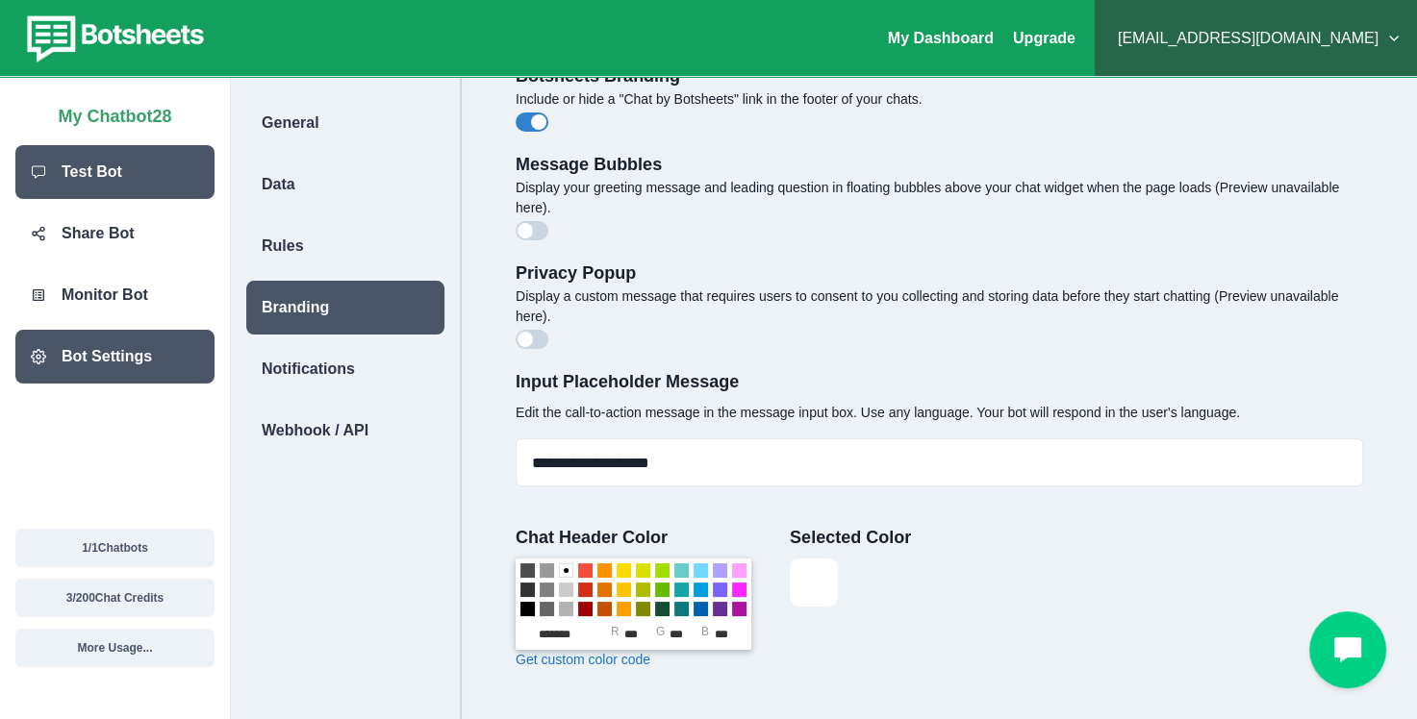
click at [129, 178] on div "Test Bot" at bounding box center [114, 172] width 199 height 54
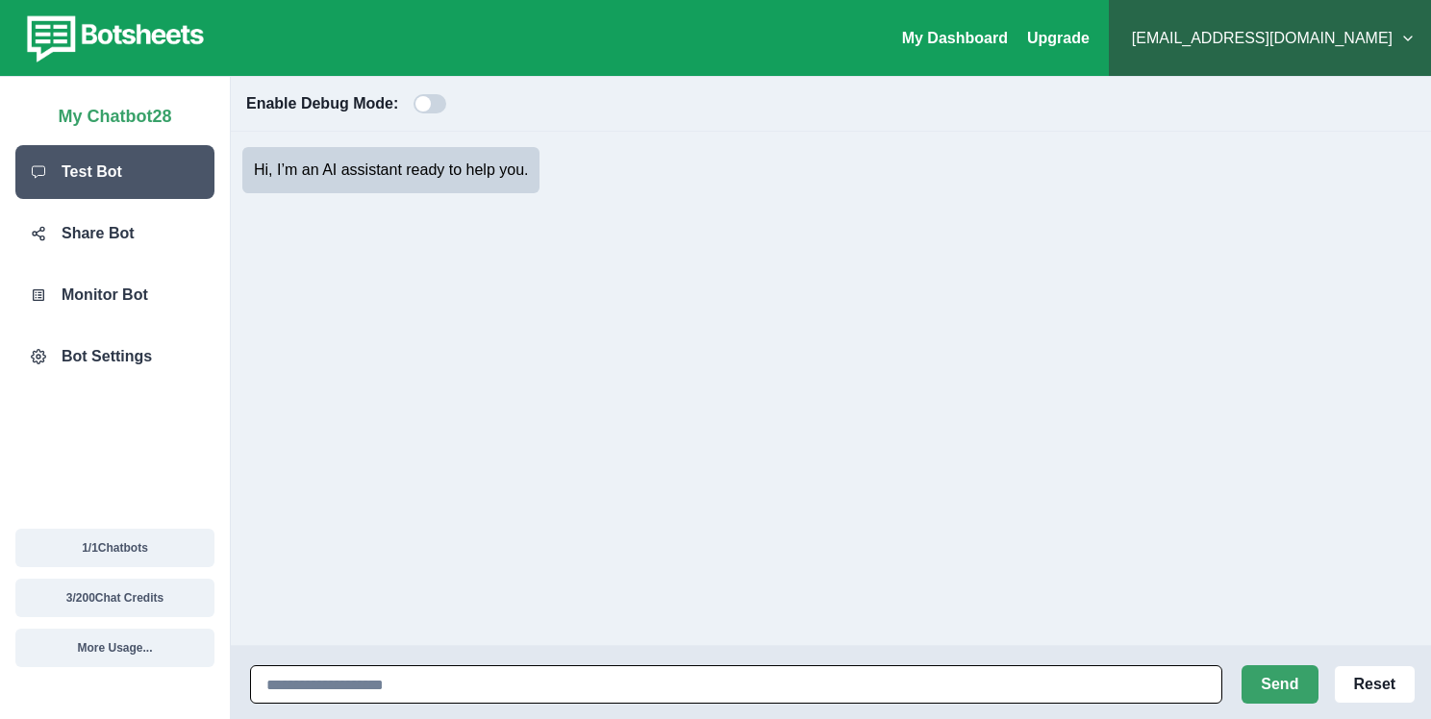
click at [558, 674] on input at bounding box center [736, 685] width 972 height 38
type input "**********"
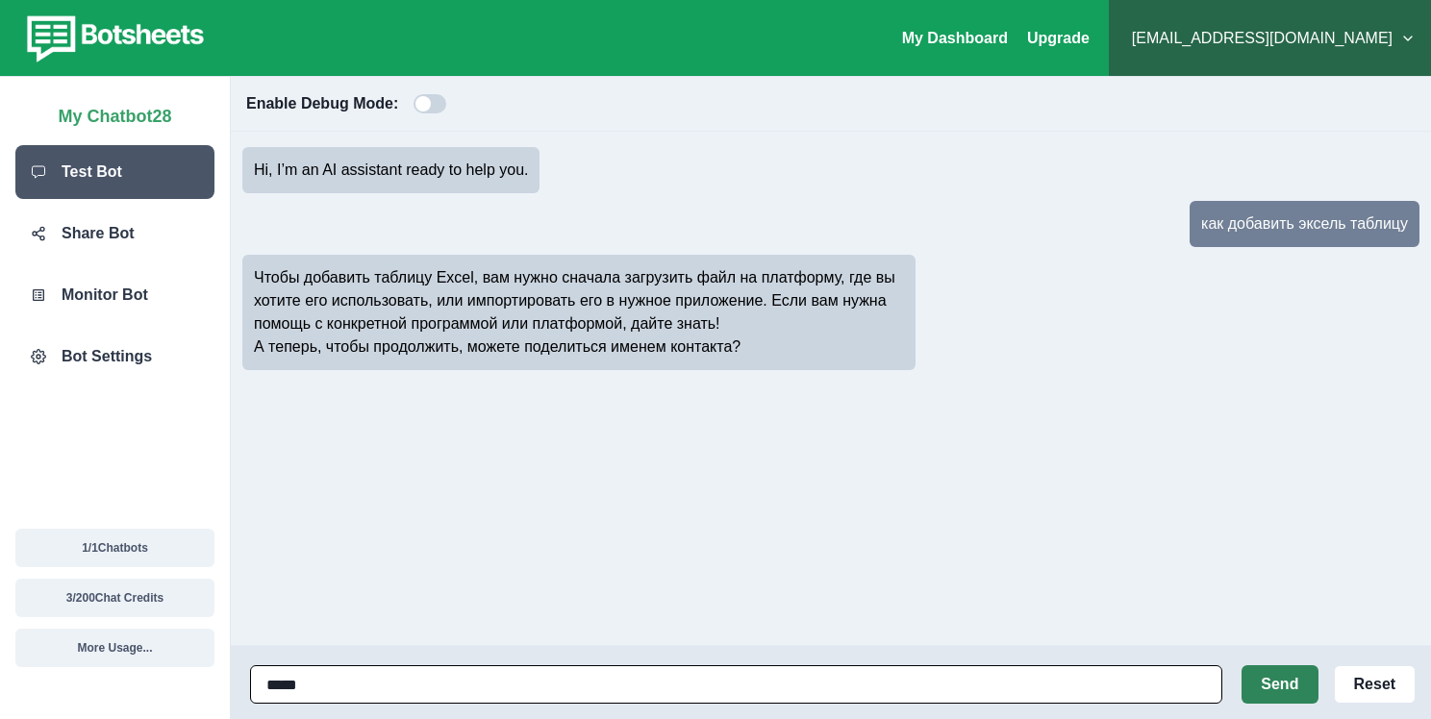
type input "*****"
click at [1300, 681] on button "Send" at bounding box center [1280, 685] width 77 height 38
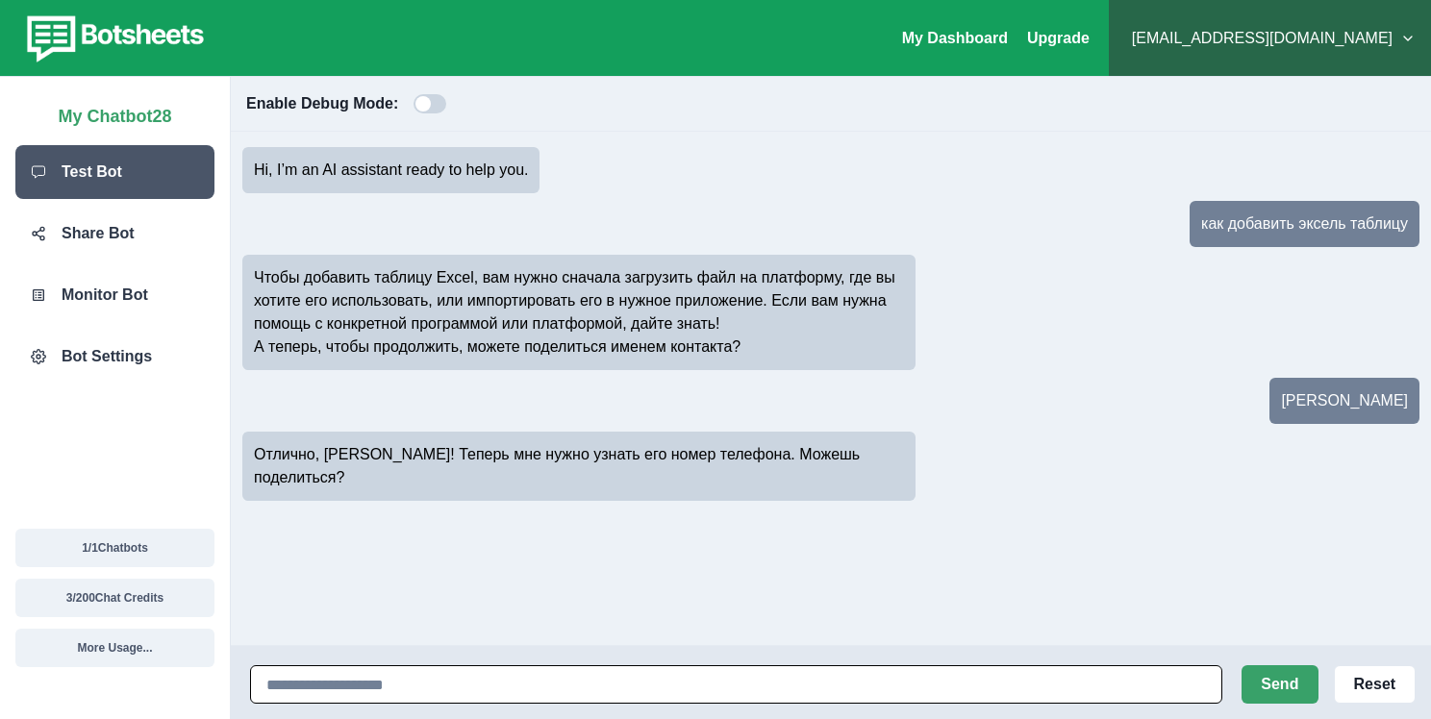
click at [467, 676] on input at bounding box center [736, 685] width 972 height 38
type input "**********"
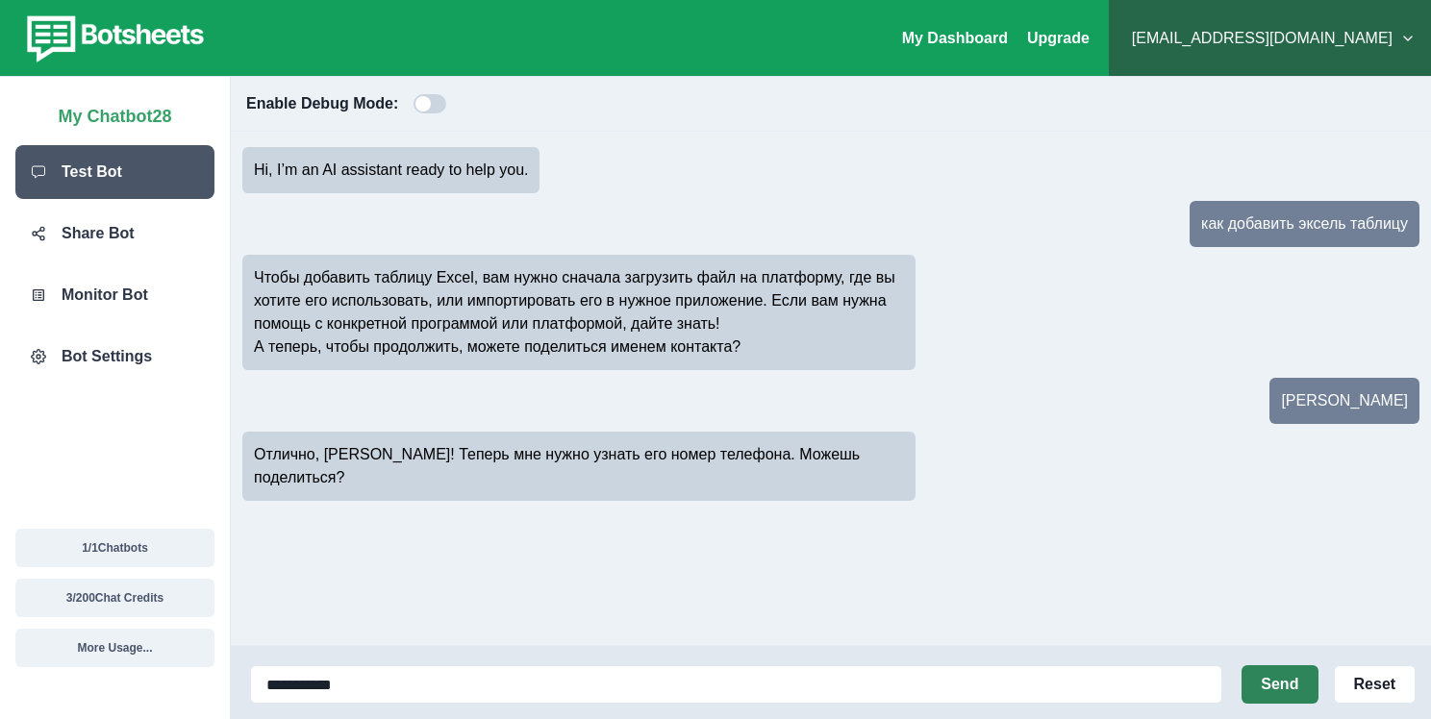
click at [1282, 675] on button "Send" at bounding box center [1280, 685] width 77 height 38
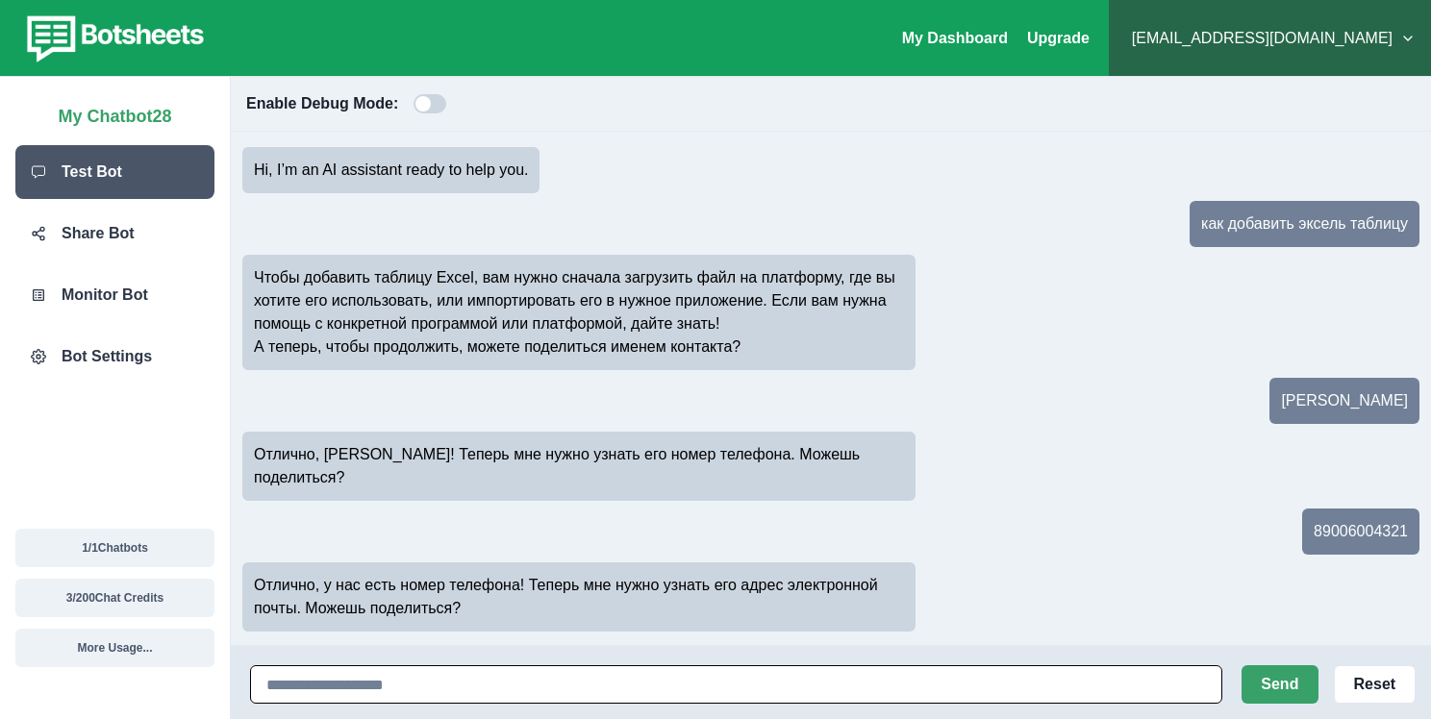
click at [467, 675] on input at bounding box center [736, 685] width 972 height 38
type input "***"
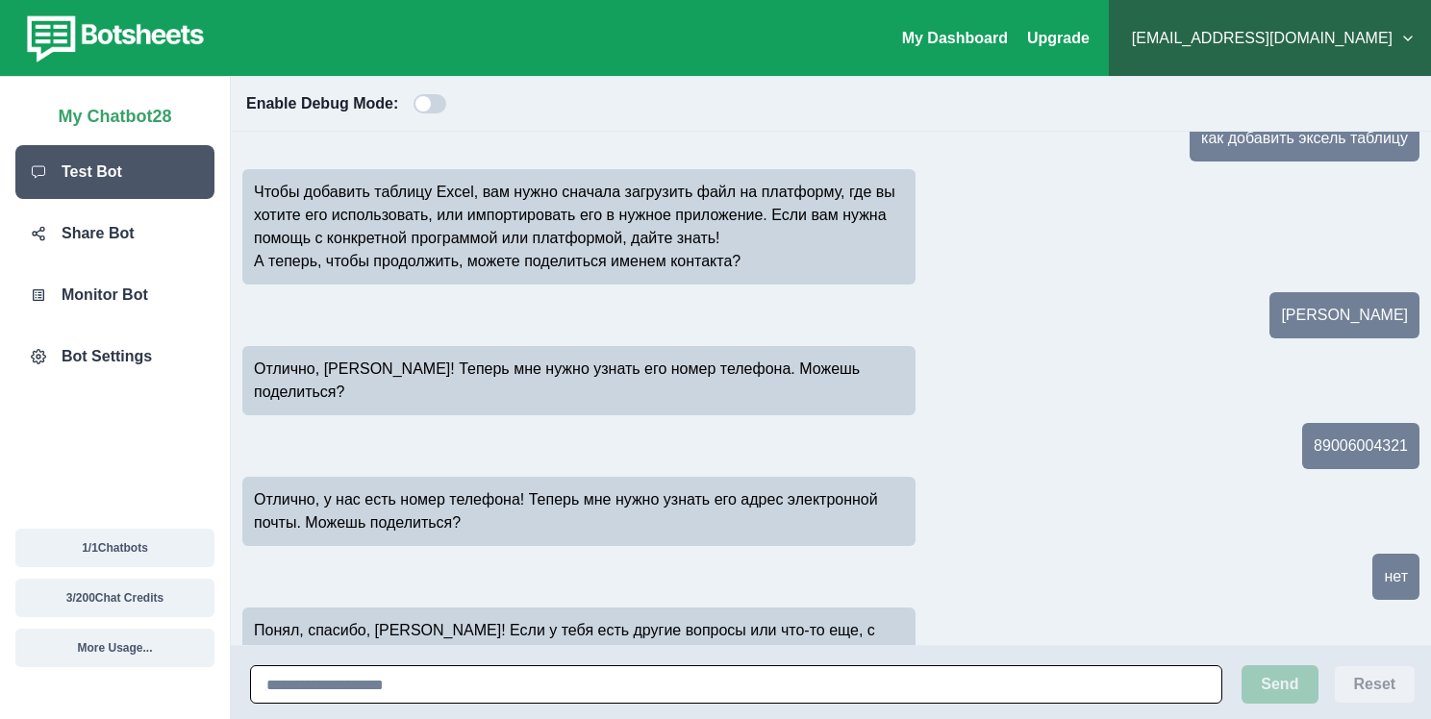
scroll to position [109, 0]
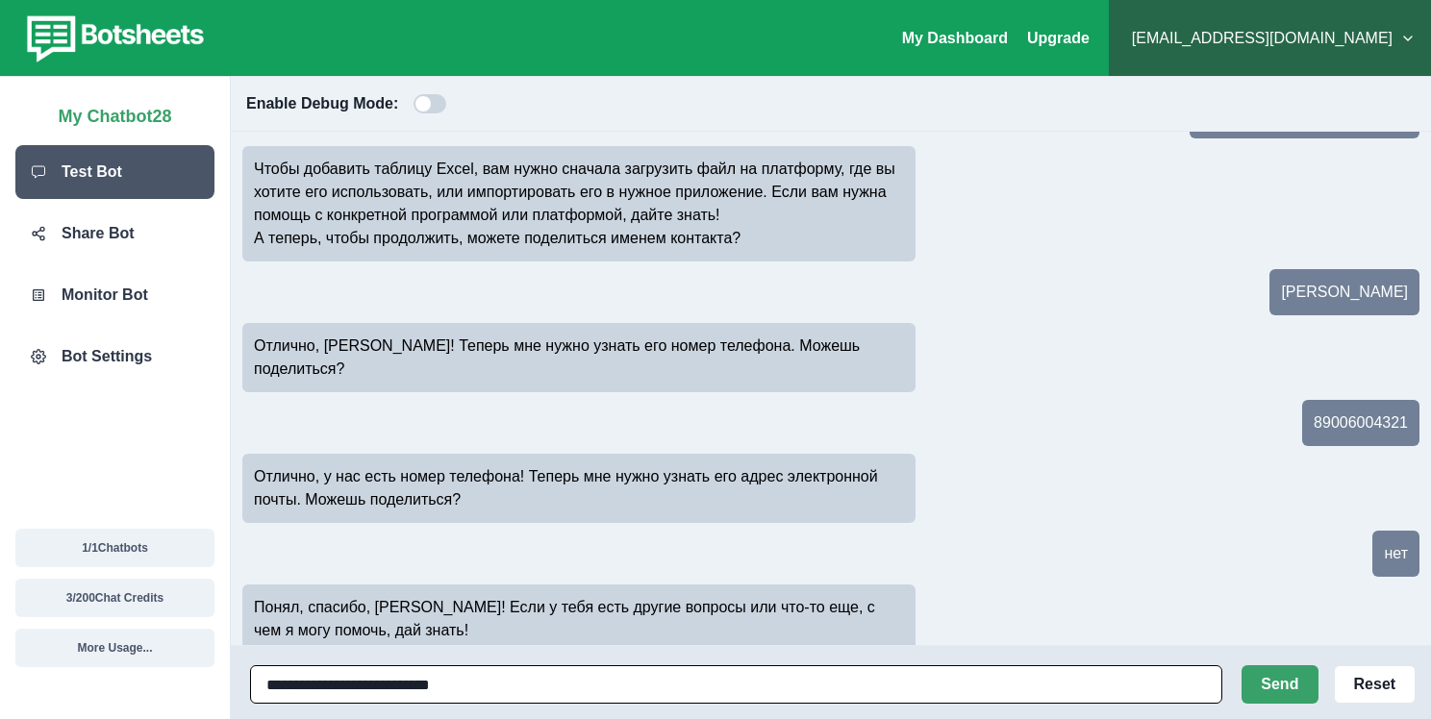
type input "**********"
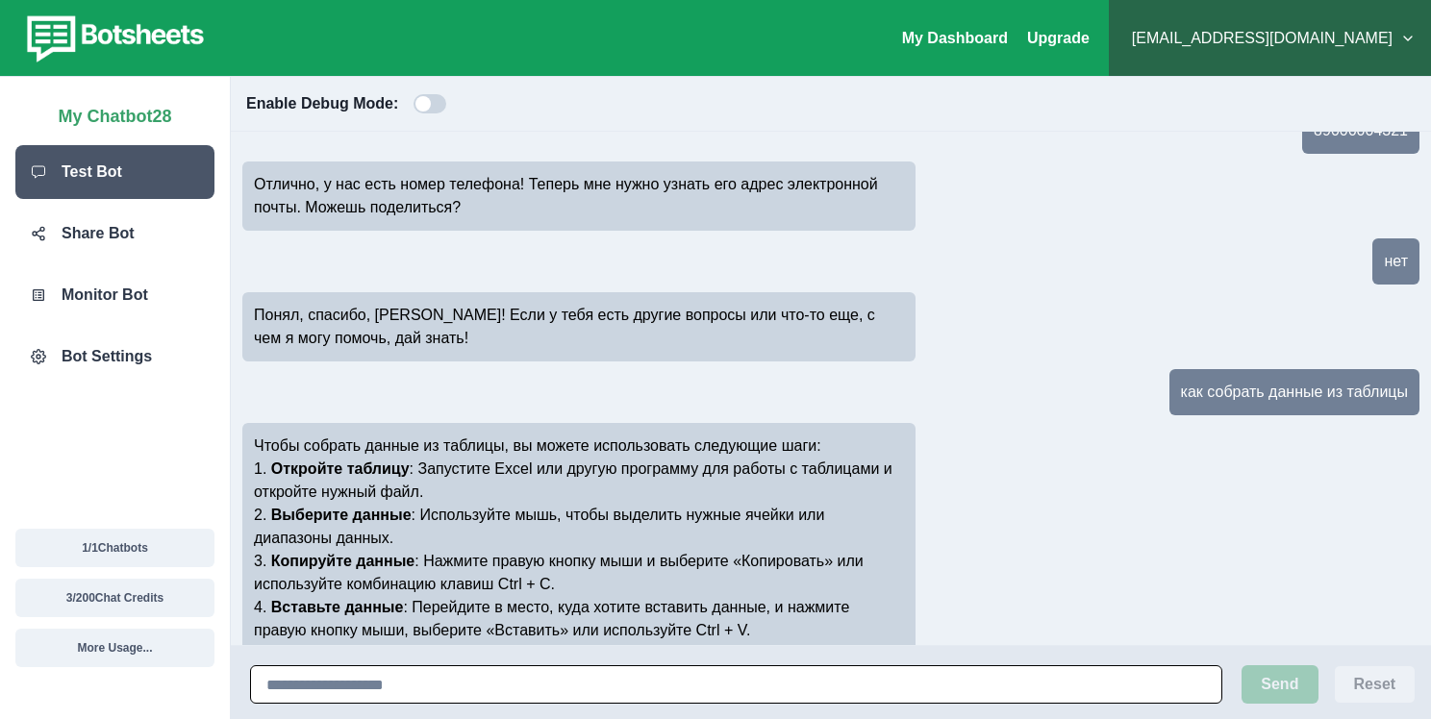
scroll to position [424, 0]
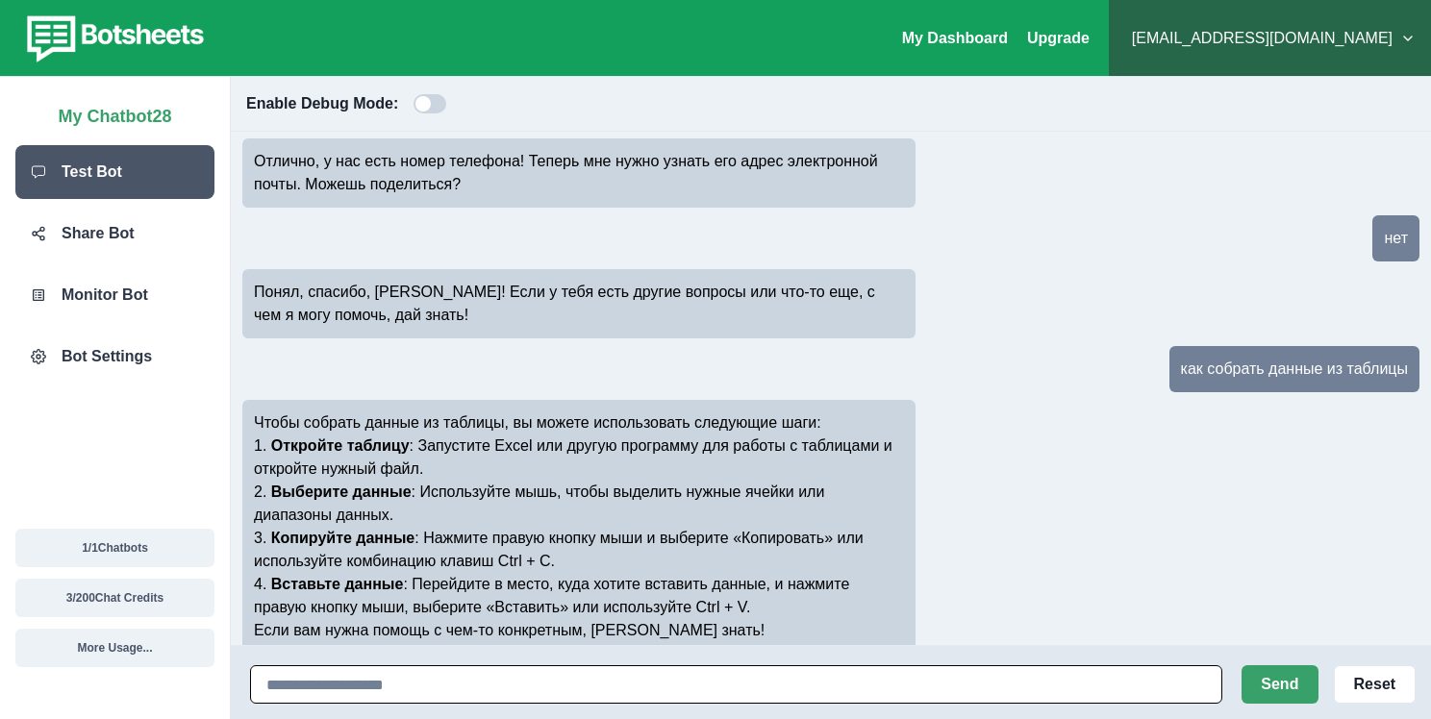
click at [512, 669] on input at bounding box center [736, 685] width 972 height 38
paste input "**********"
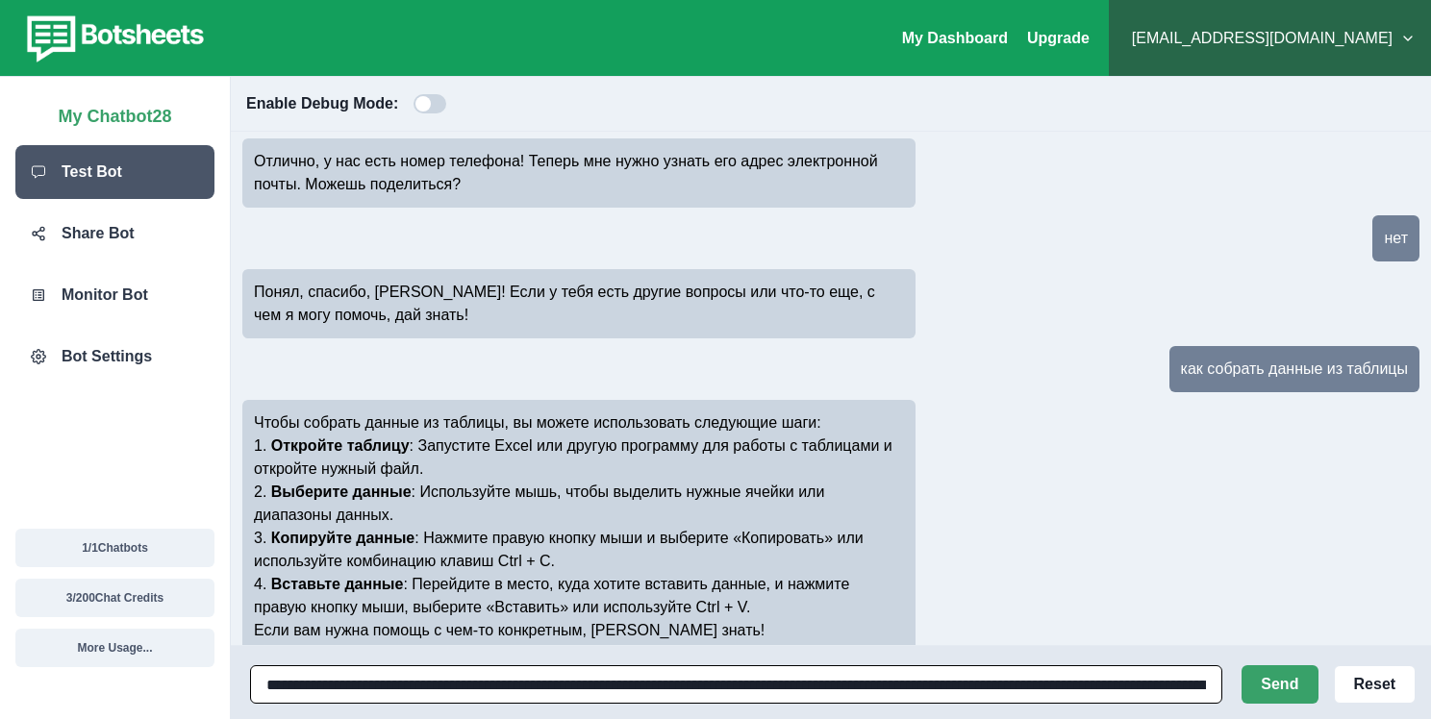
scroll to position [0, 13320]
paste input
type input "**********"
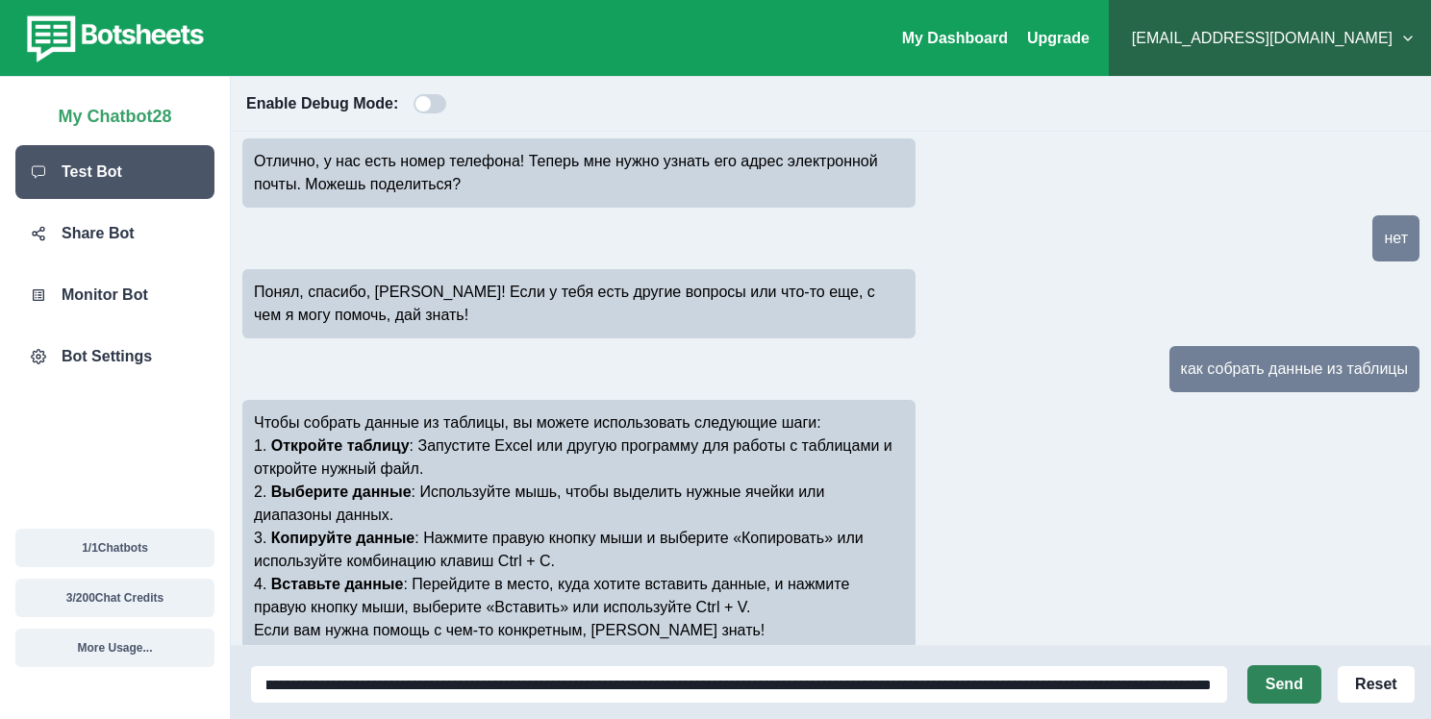
click at [1265, 685] on button "Send" at bounding box center [1285, 685] width 74 height 38
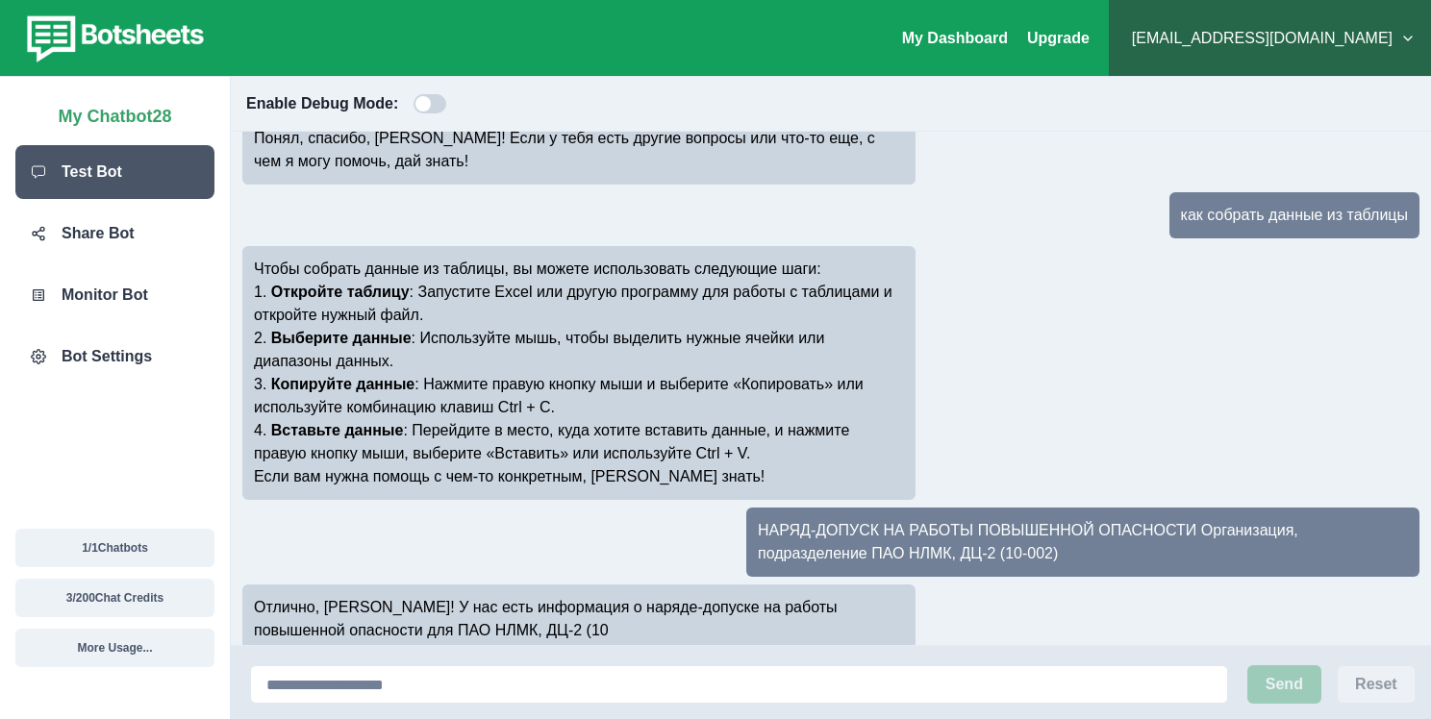
scroll to position [601, 0]
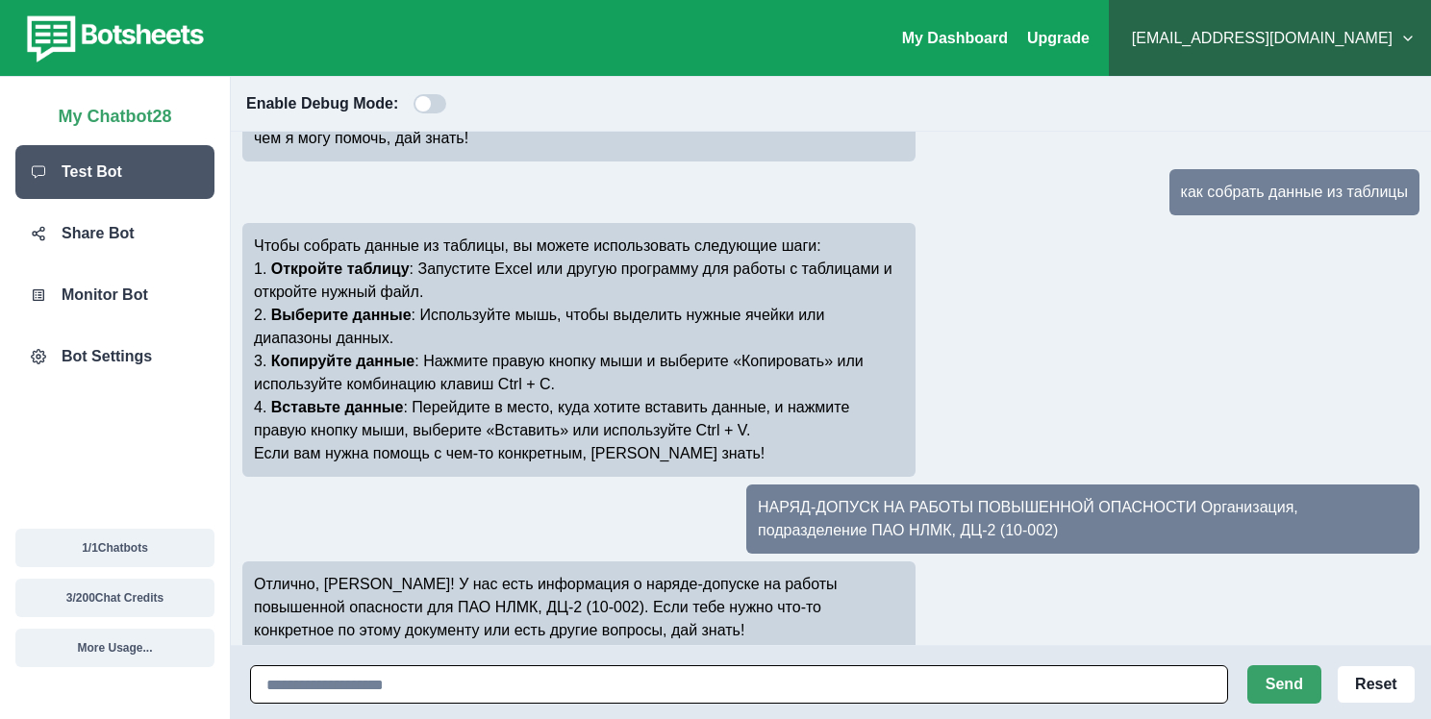
click at [550, 674] on input at bounding box center [739, 685] width 978 height 38
type input "**********"
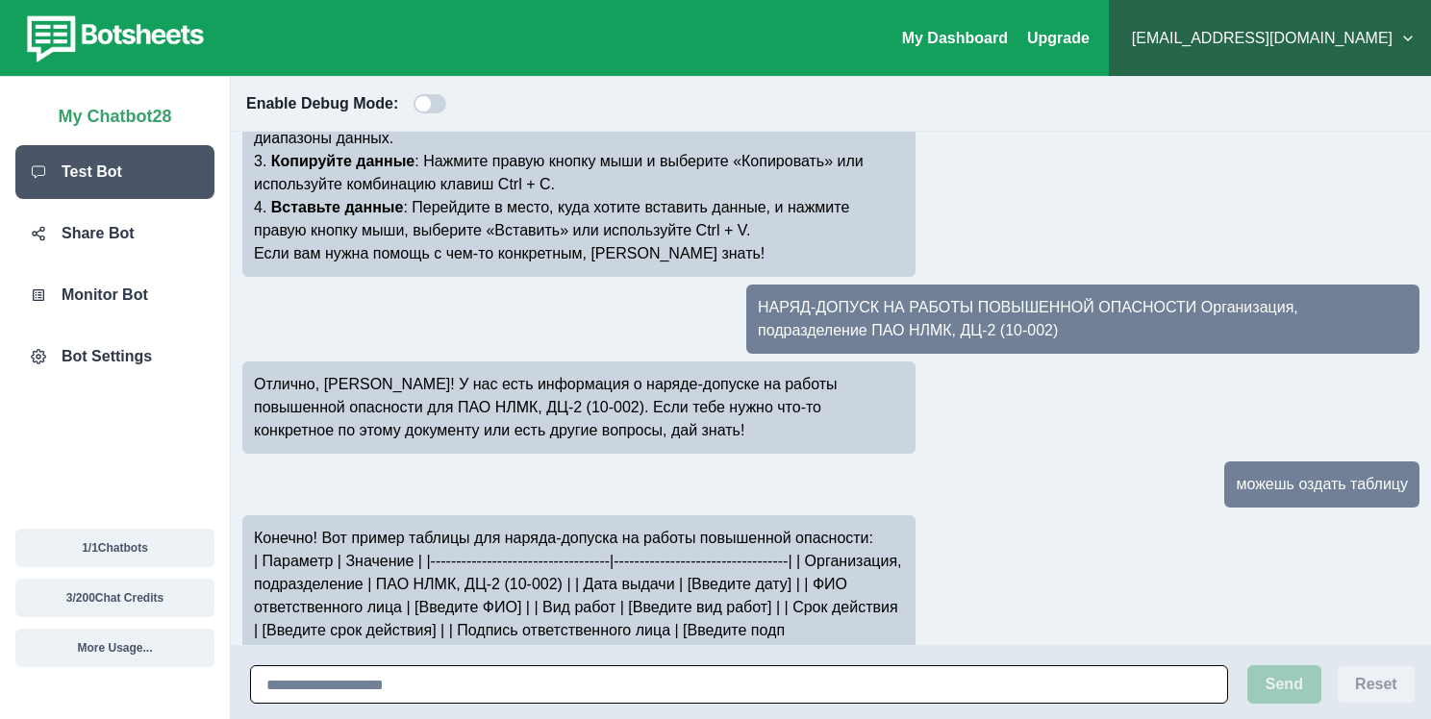
scroll to position [824, 0]
